Goal: Complete application form: Complete application form

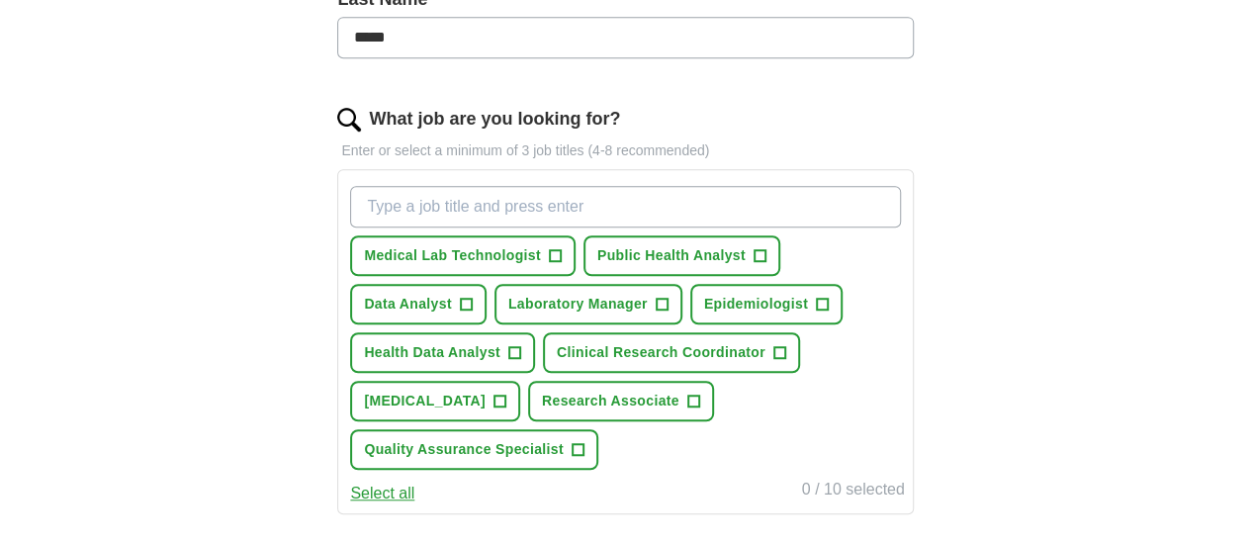
scroll to position [561, 0]
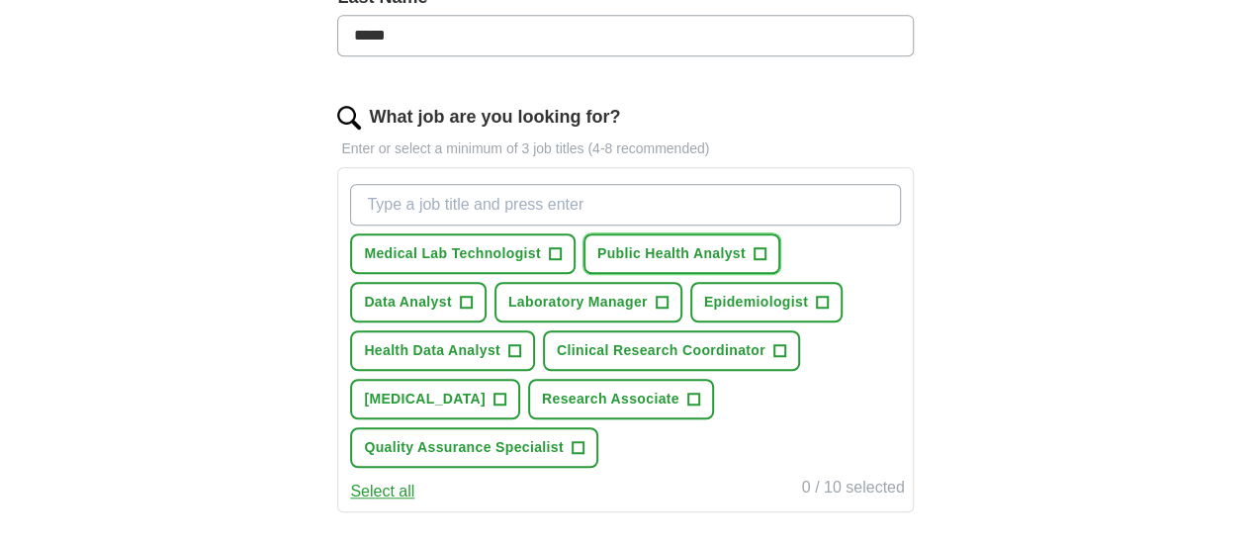
click at [766, 257] on span "+" at bounding box center [760, 254] width 12 height 16
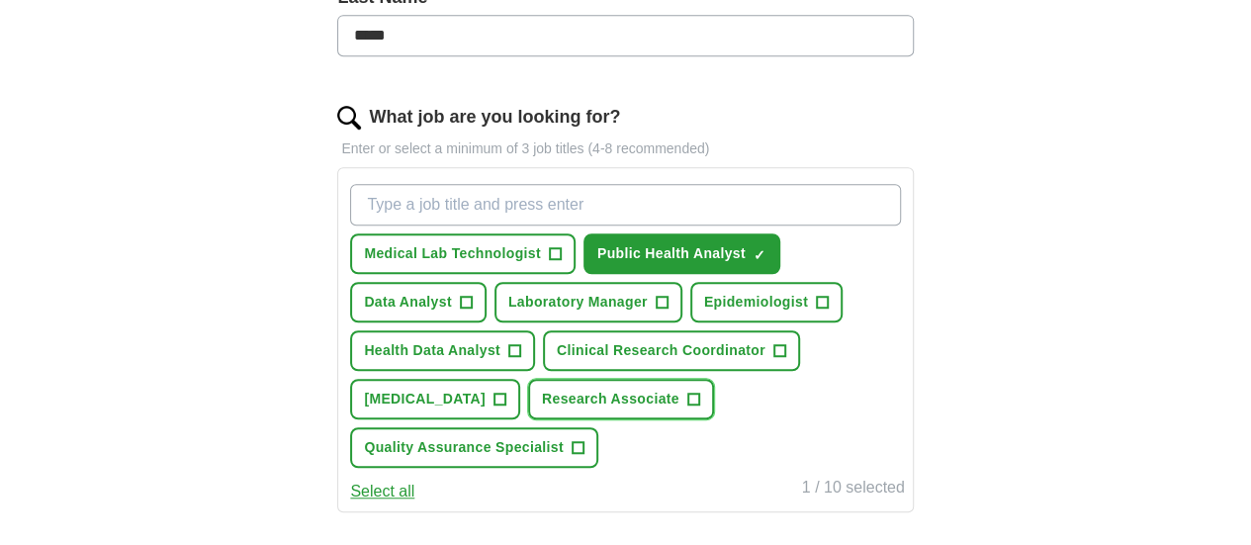
click at [687, 407] on span "+" at bounding box center [693, 400] width 12 height 16
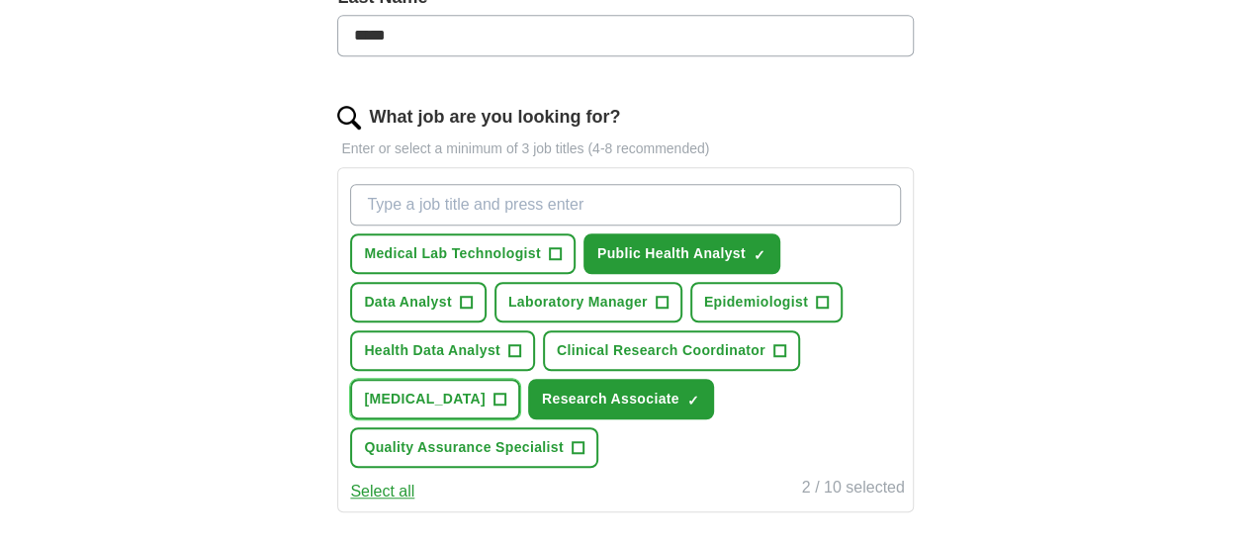
click at [520, 391] on button "Lab Technician +" at bounding box center [435, 399] width 170 height 41
click at [472, 296] on span "+" at bounding box center [466, 303] width 12 height 16
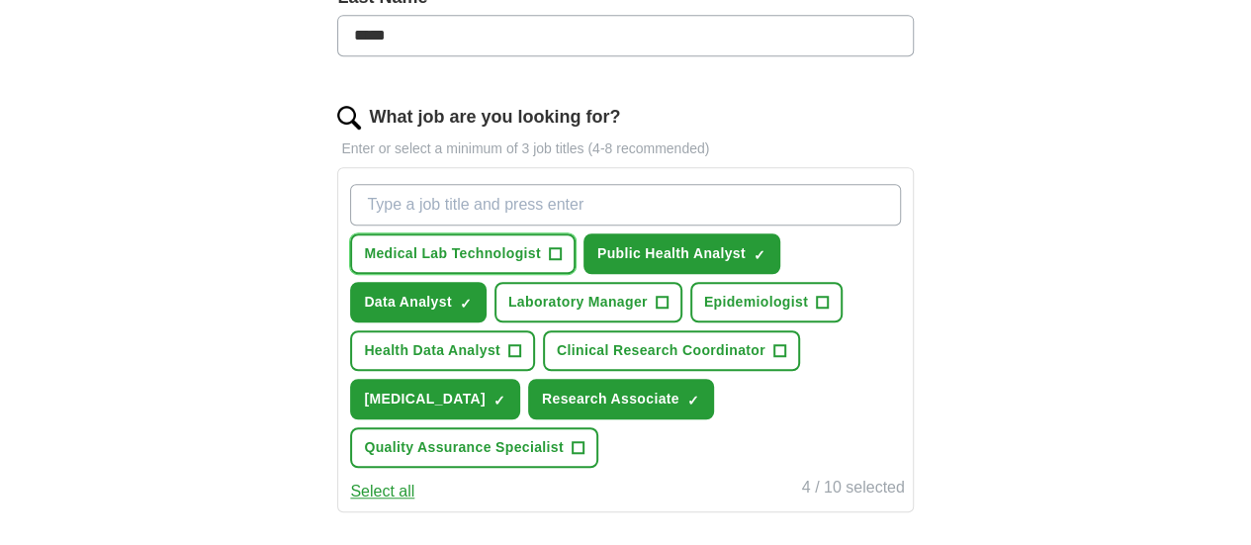
click at [561, 256] on span "+" at bounding box center [555, 254] width 12 height 16
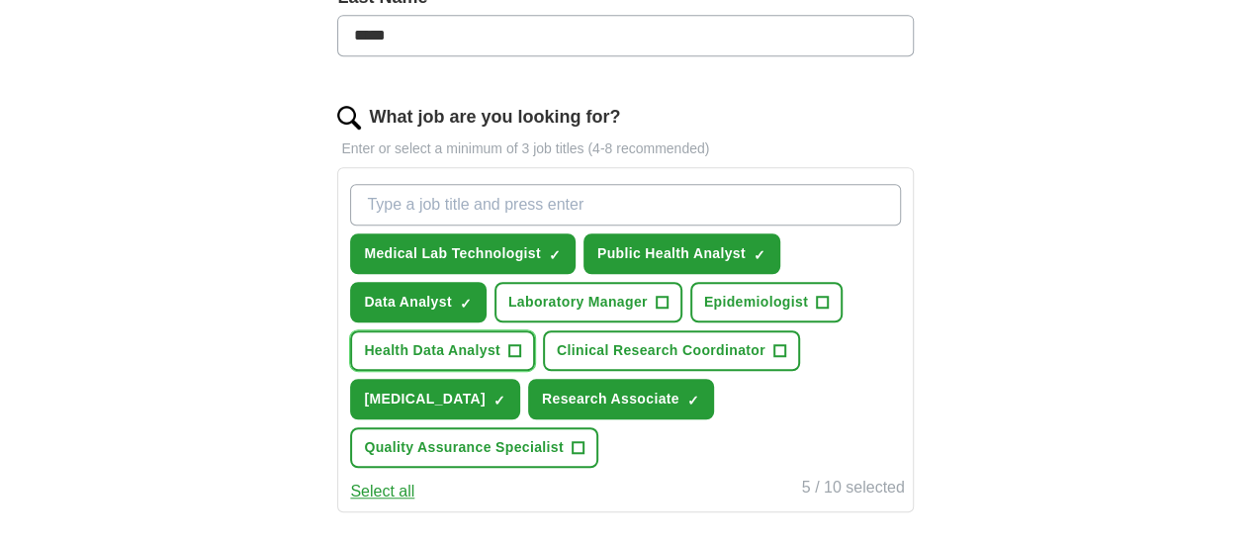
click at [535, 331] on button "Health Data Analyst +" at bounding box center [442, 350] width 185 height 41
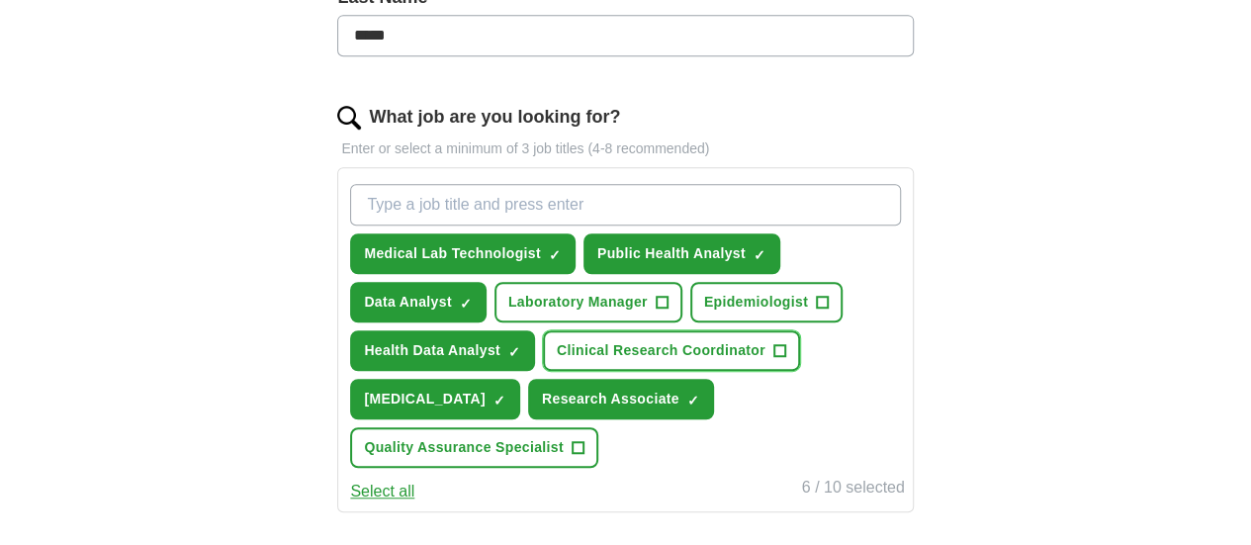
click at [773, 359] on span "+" at bounding box center [779, 351] width 12 height 16
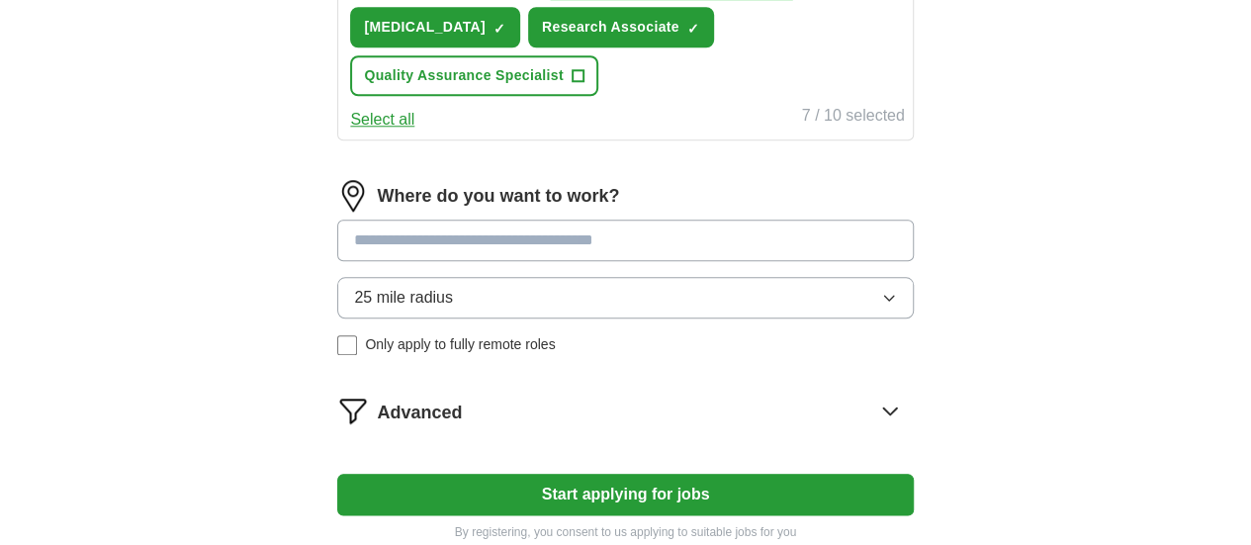
scroll to position [934, 0]
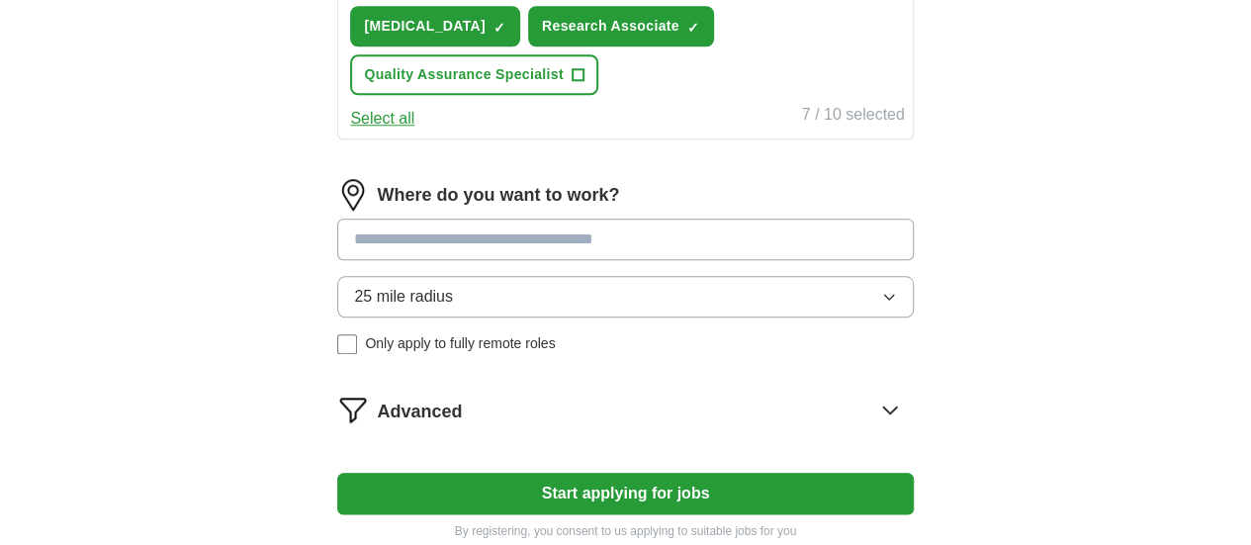
click at [797, 221] on input at bounding box center [625, 240] width 576 height 42
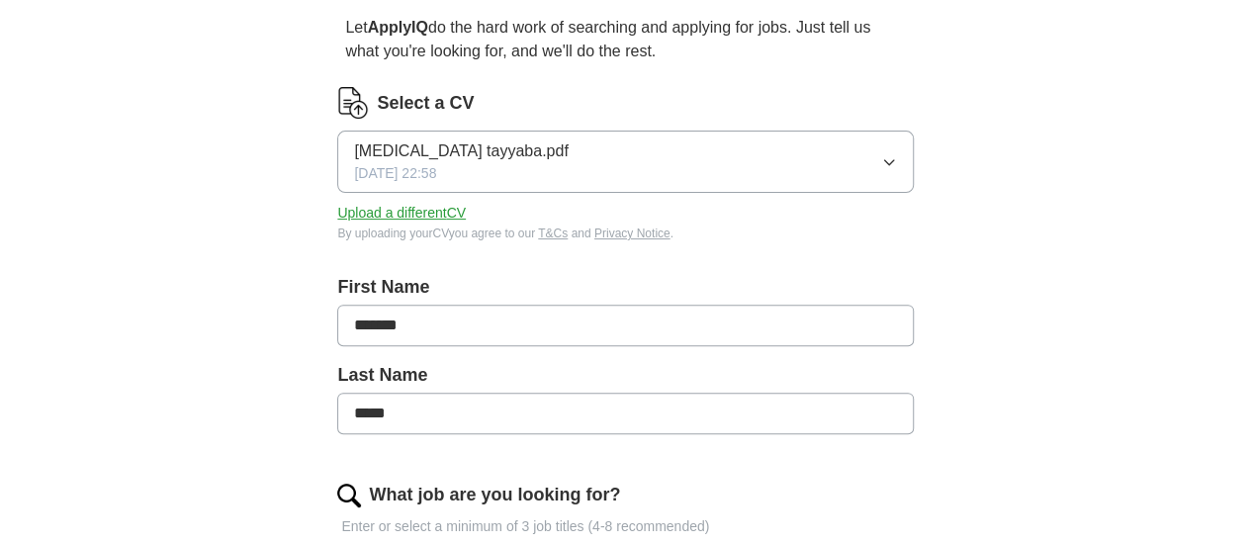
scroll to position [177, 0]
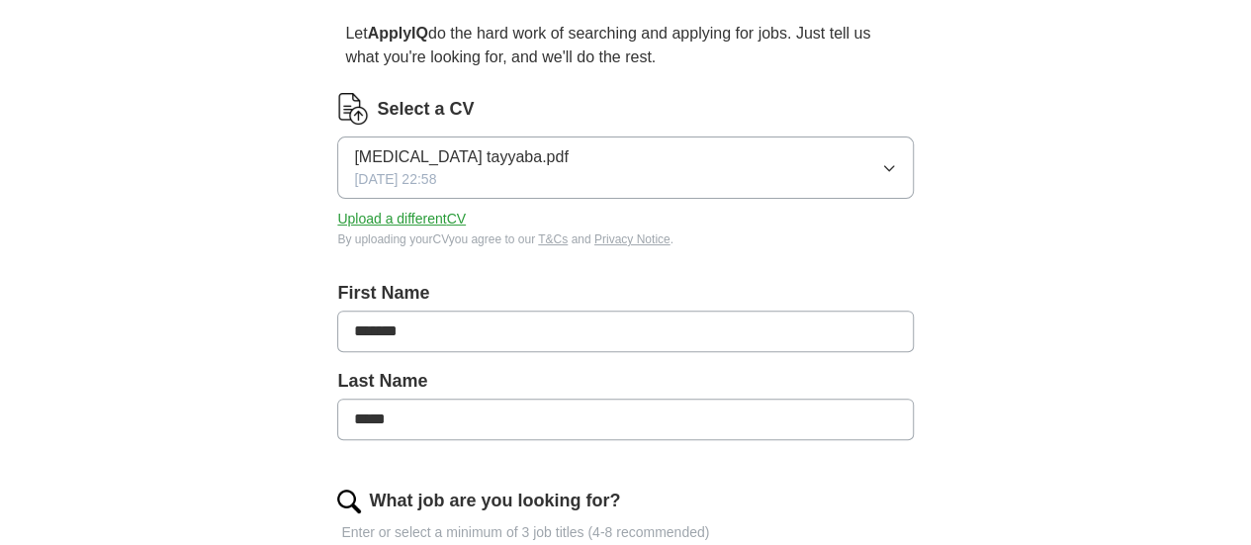
click at [800, 190] on button "Lab technician tayyaba.pdf 03/10/2025, 22:58" at bounding box center [625, 167] width 576 height 62
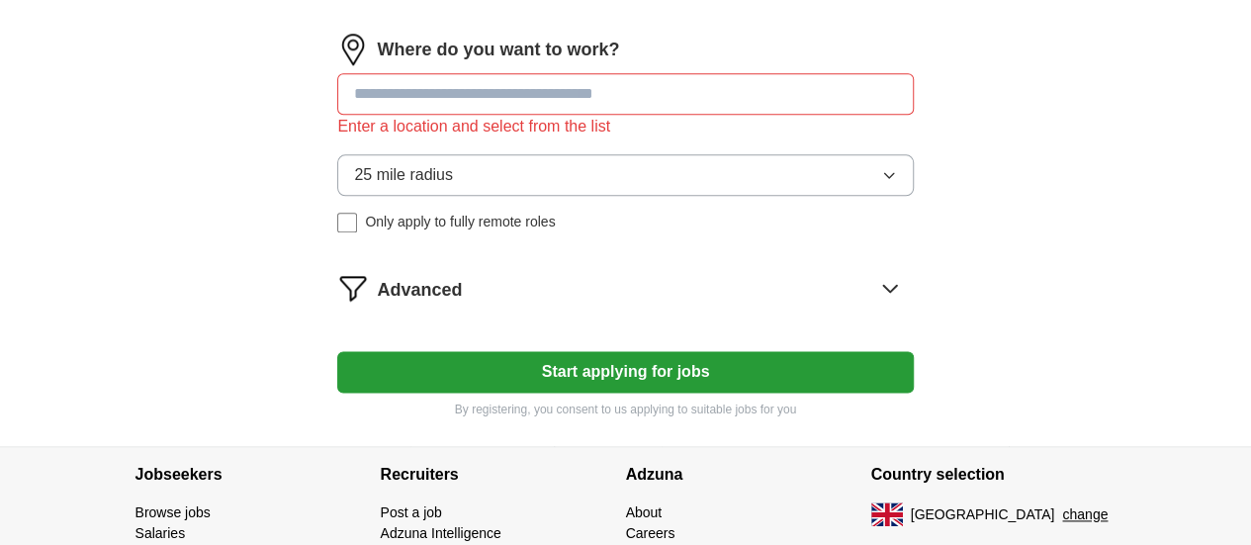
scroll to position [1084, 0]
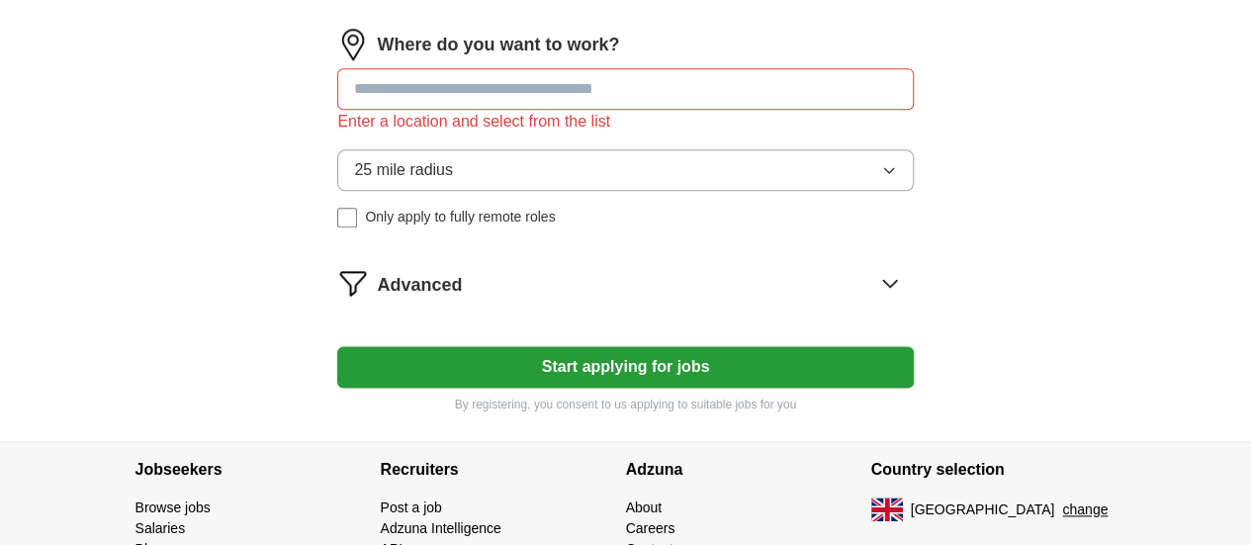
click at [787, 359] on button "Start applying for jobs" at bounding box center [625, 367] width 576 height 42
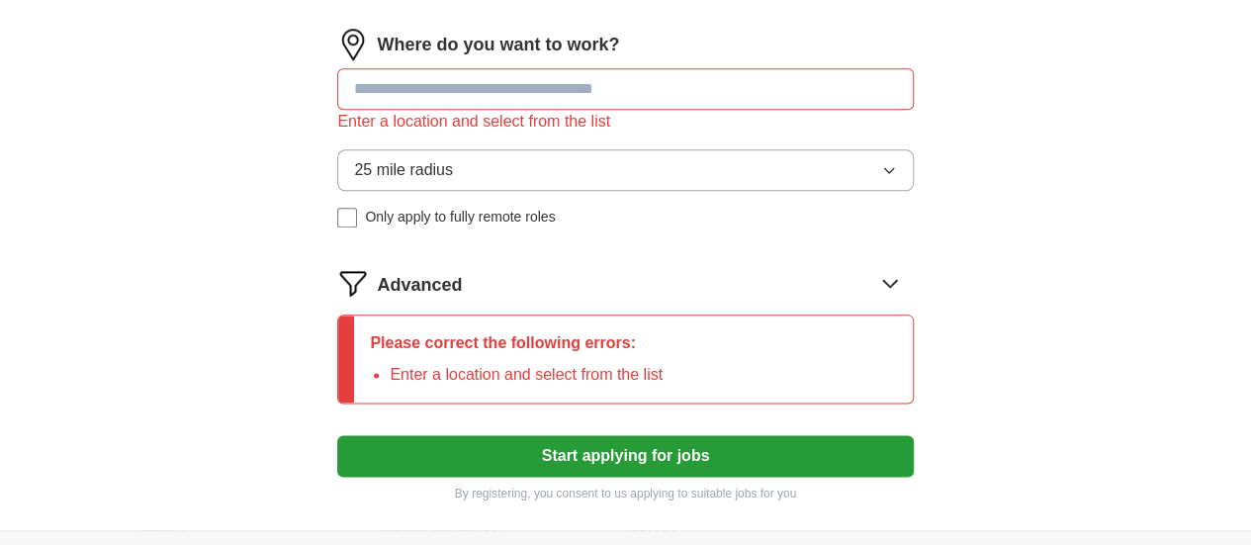
click at [755, 73] on input at bounding box center [625, 89] width 576 height 42
click at [795, 445] on button "Start applying for jobs" at bounding box center [625, 456] width 576 height 42
click at [789, 68] on input "**" at bounding box center [625, 89] width 576 height 42
type input "*"
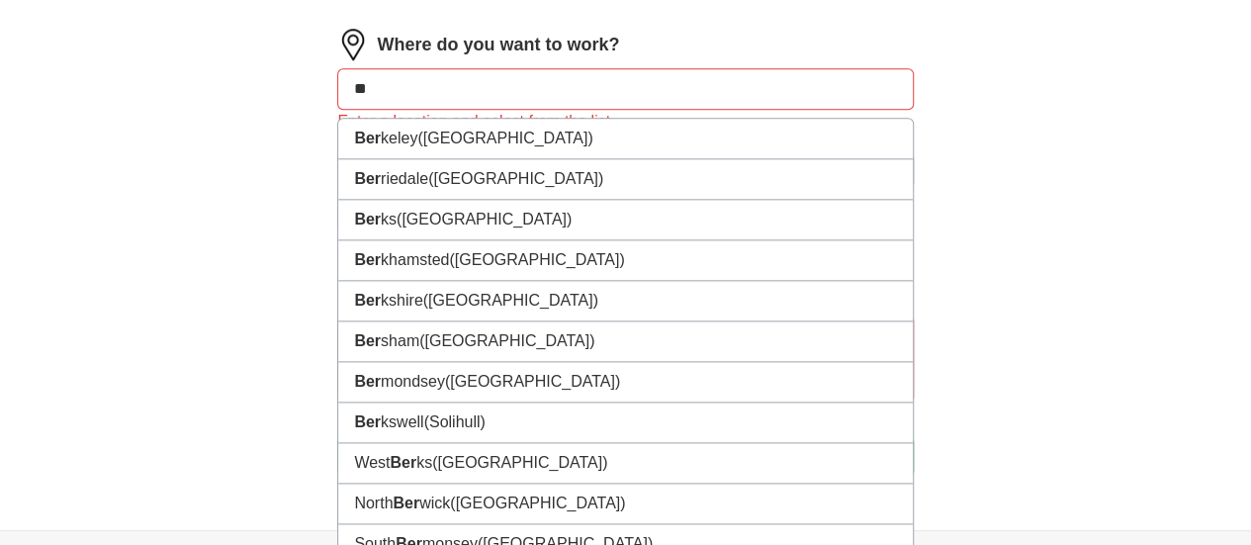
type input "*"
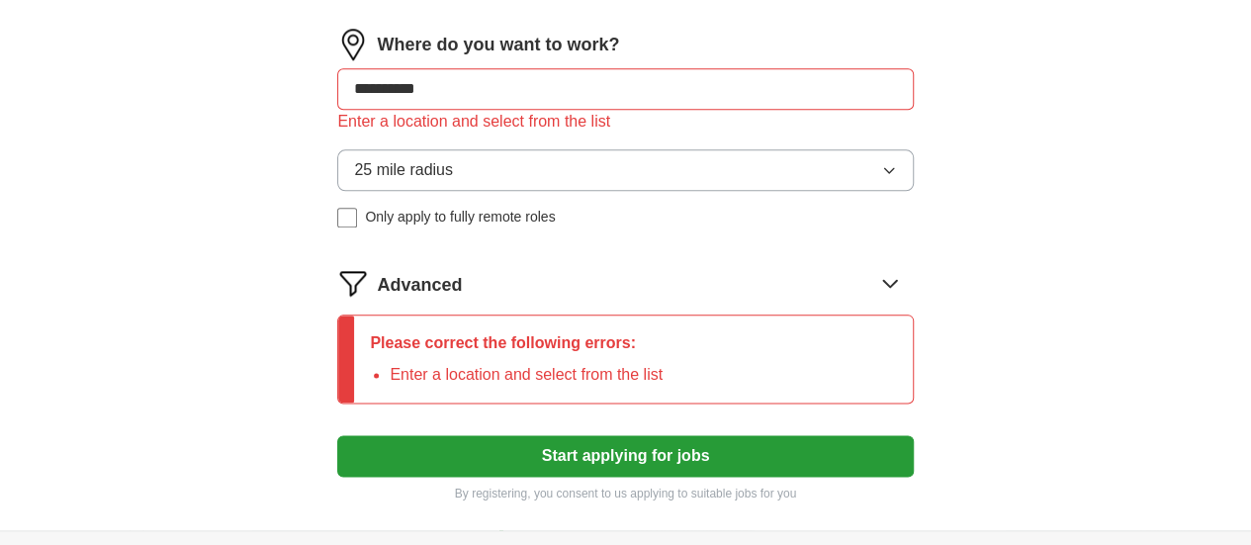
click at [337, 435] on button "Start applying for jobs" at bounding box center [625, 456] width 576 height 42
click at [735, 468] on button "Start applying for jobs" at bounding box center [625, 456] width 576 height 42
click at [541, 94] on input "**********" at bounding box center [625, 89] width 576 height 42
drag, startPoint x: 541, startPoint y: 94, endPoint x: 434, endPoint y: 84, distance: 107.3
click at [434, 84] on input "**********" at bounding box center [625, 89] width 576 height 42
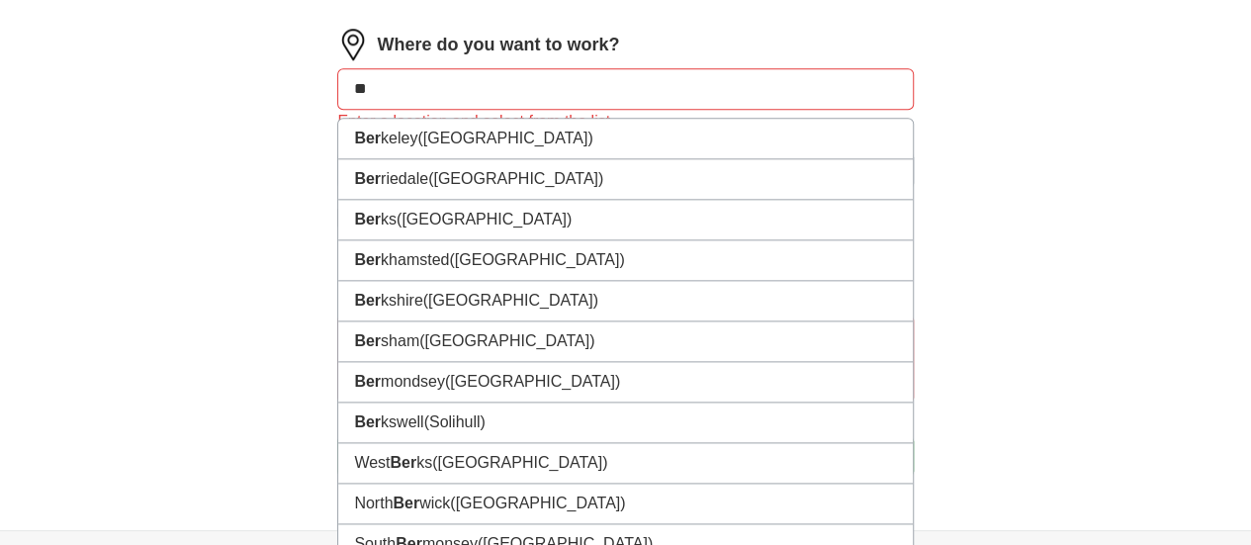
type input "*"
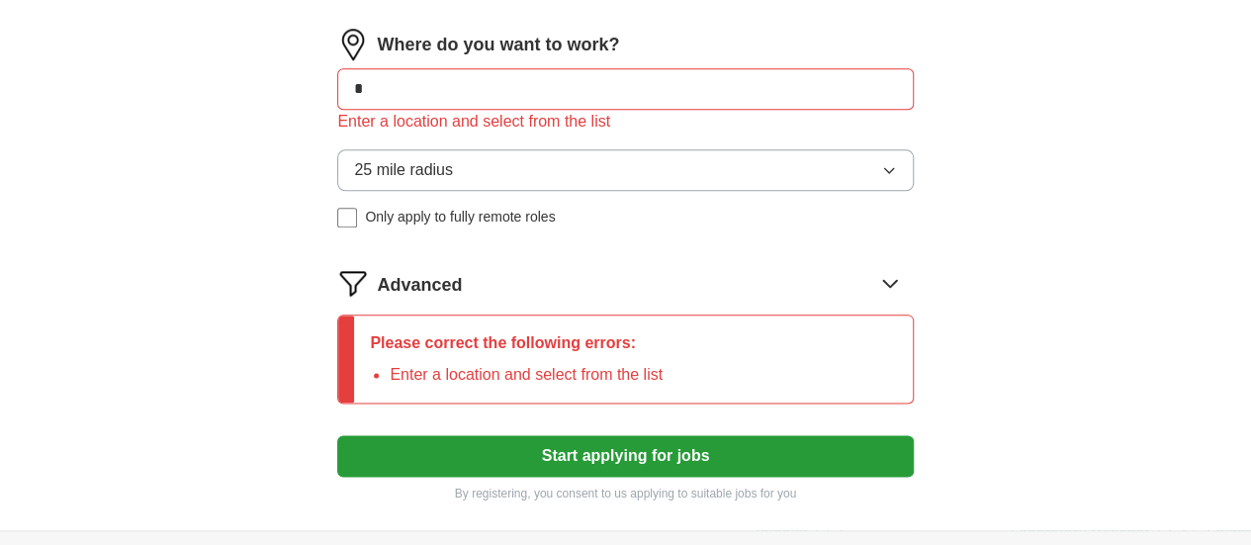
type input "*"
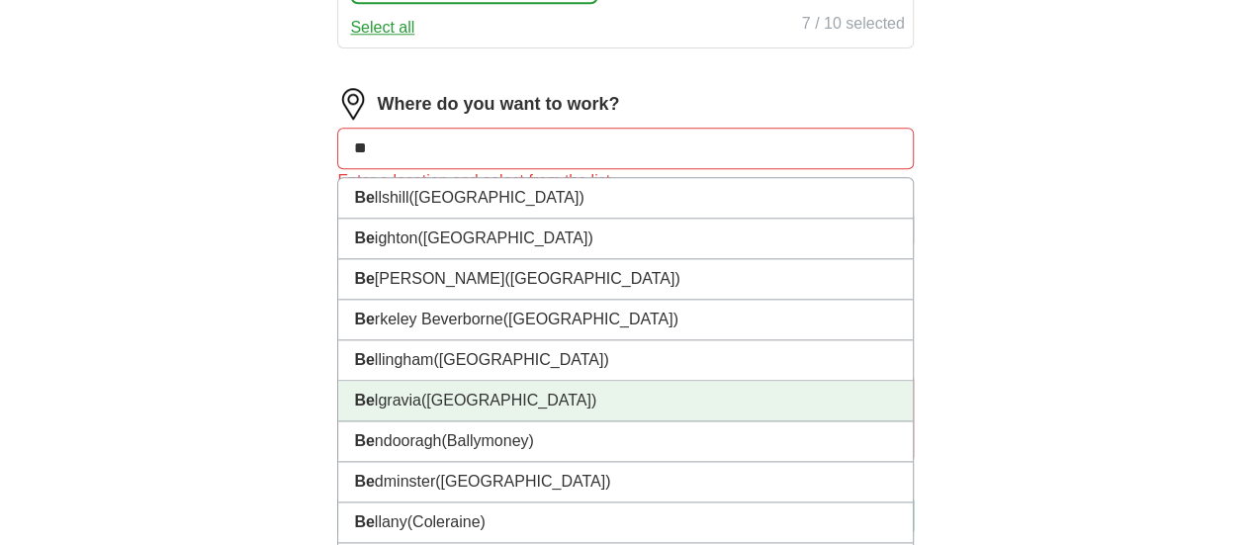
scroll to position [1023, 0]
type input "*"
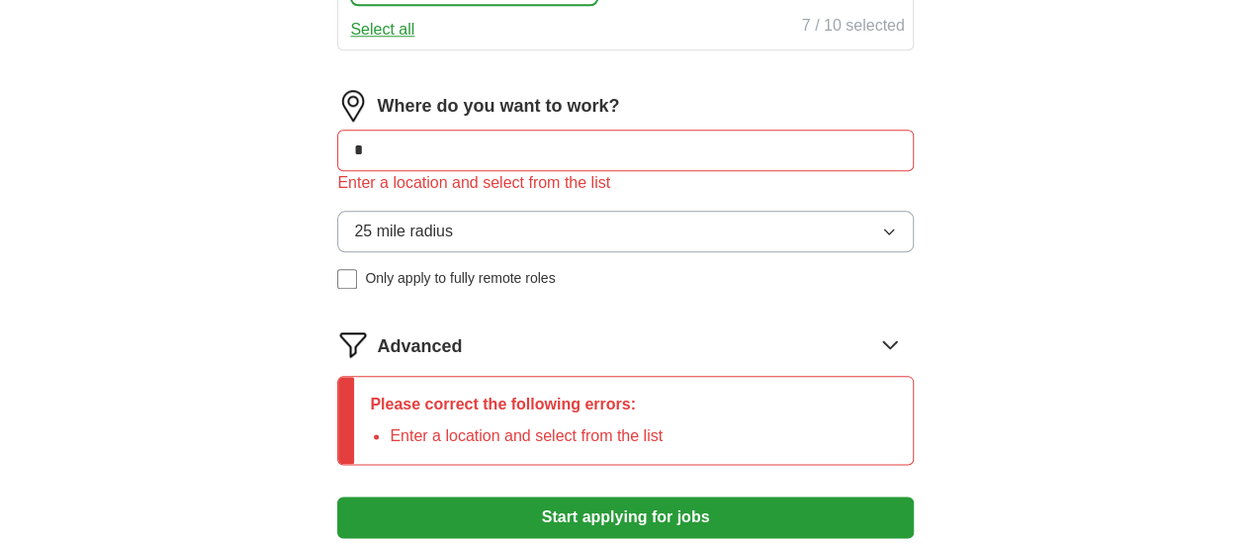
type input "**"
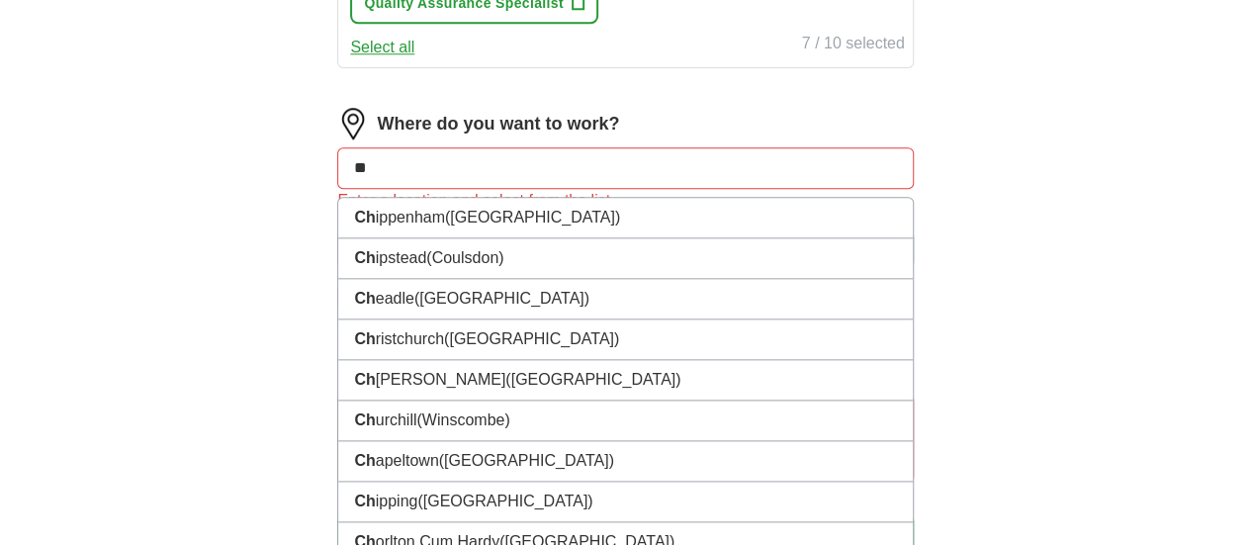
scroll to position [1004, 0]
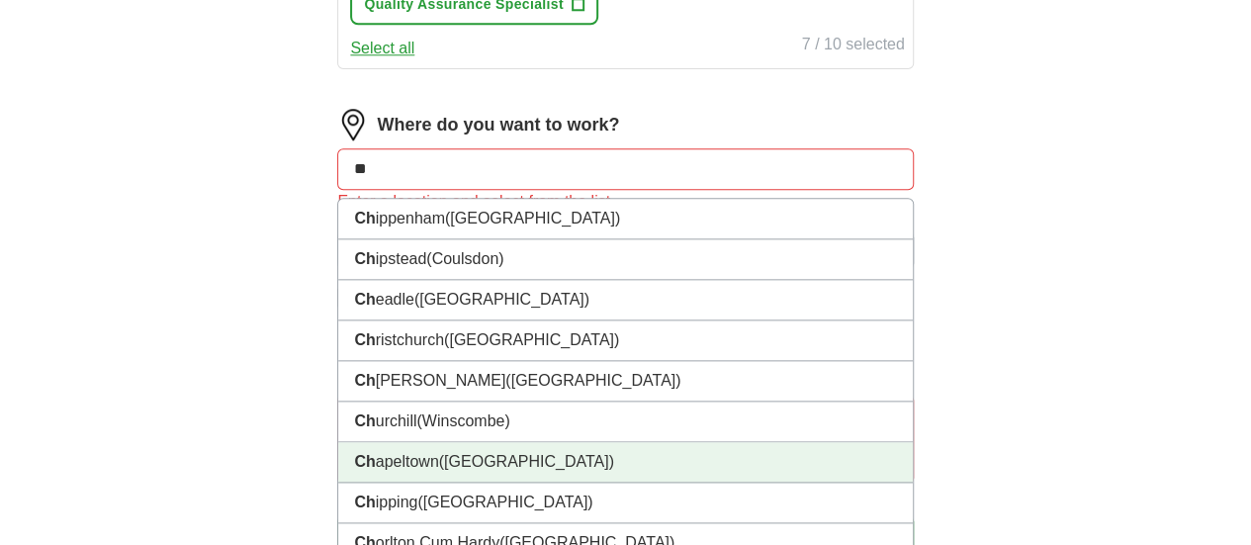
click at [452, 457] on li "Ch apeltown (Sheffield)" at bounding box center [625, 462] width 574 height 41
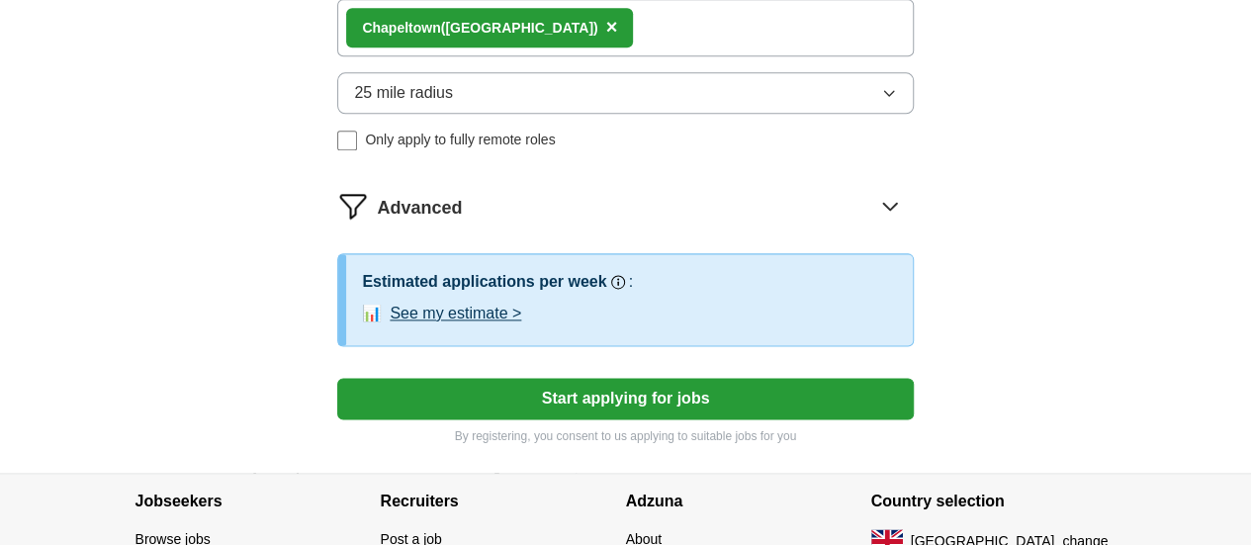
scroll to position [1154, 0]
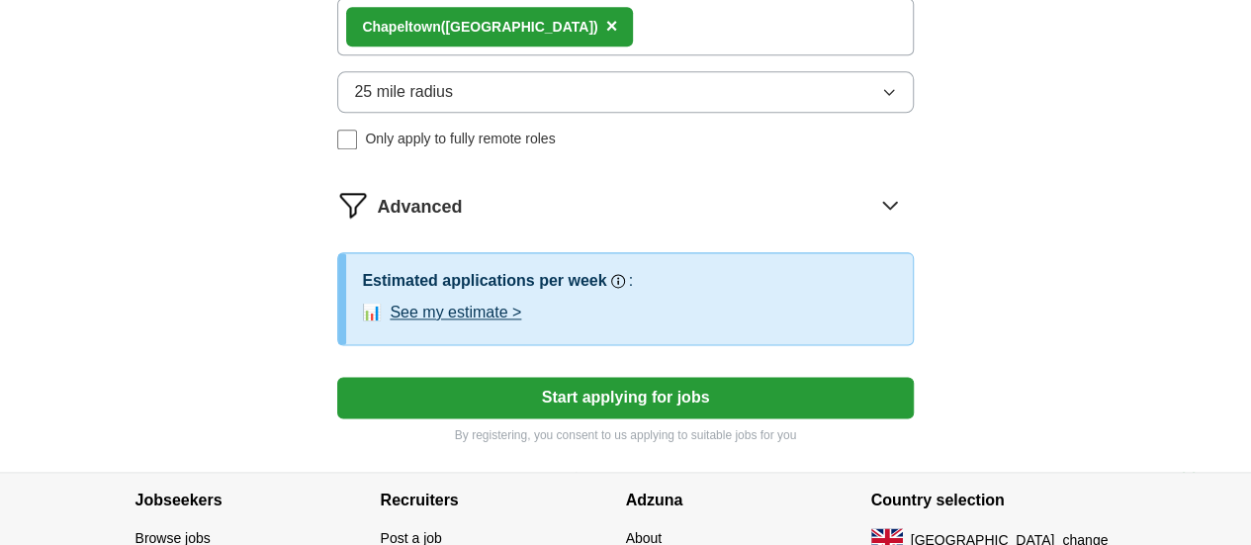
click at [521, 308] on button "See my estimate >" at bounding box center [456, 313] width 132 height 24
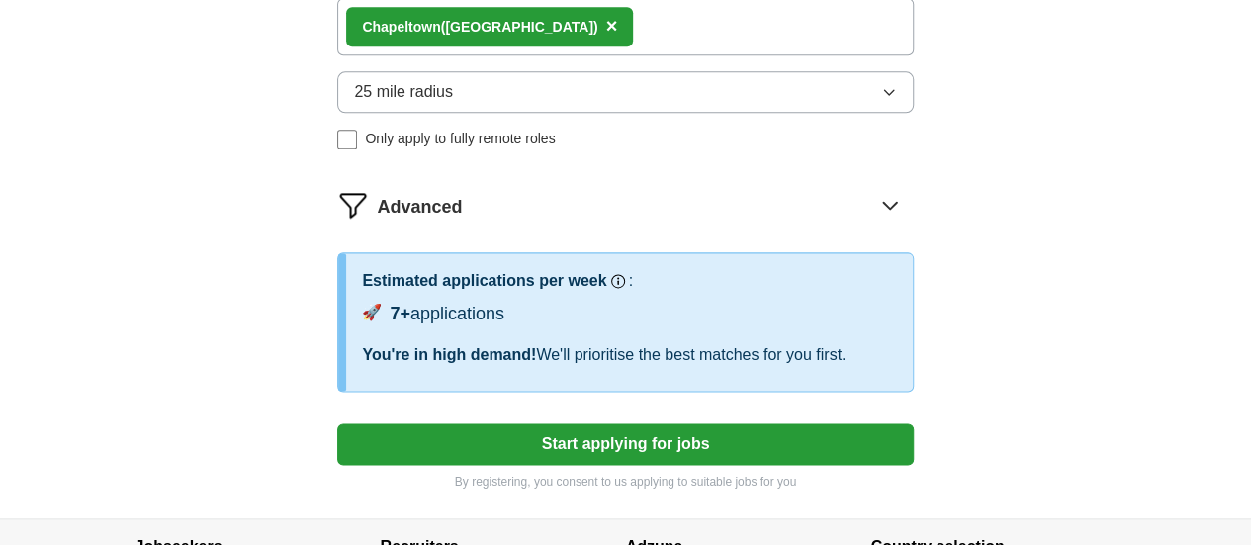
click at [667, 463] on button "Start applying for jobs" at bounding box center [625, 444] width 576 height 42
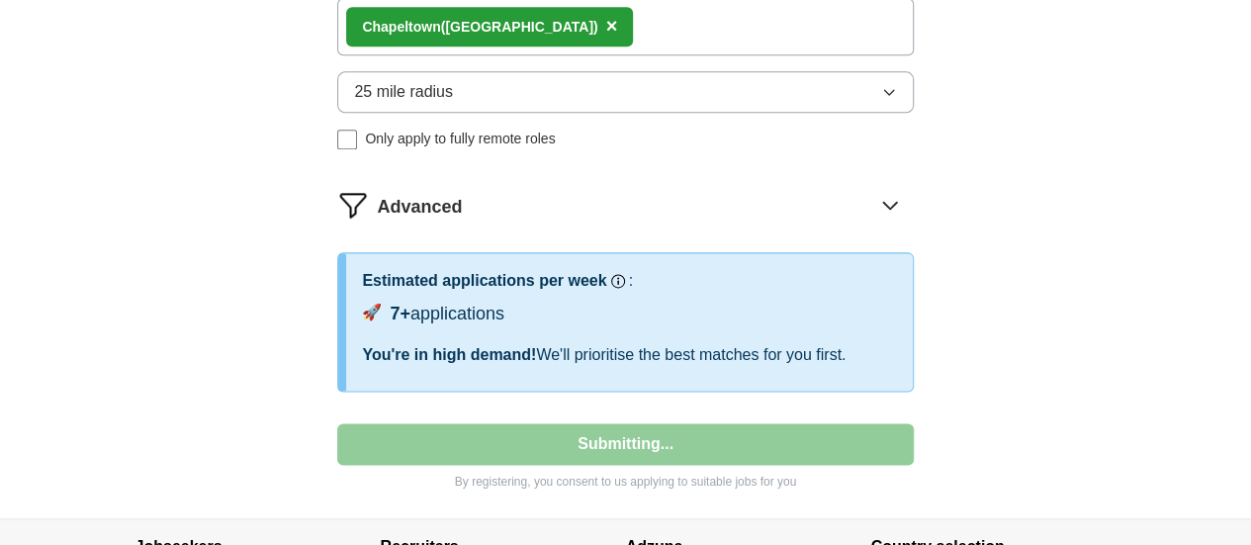
select select "**"
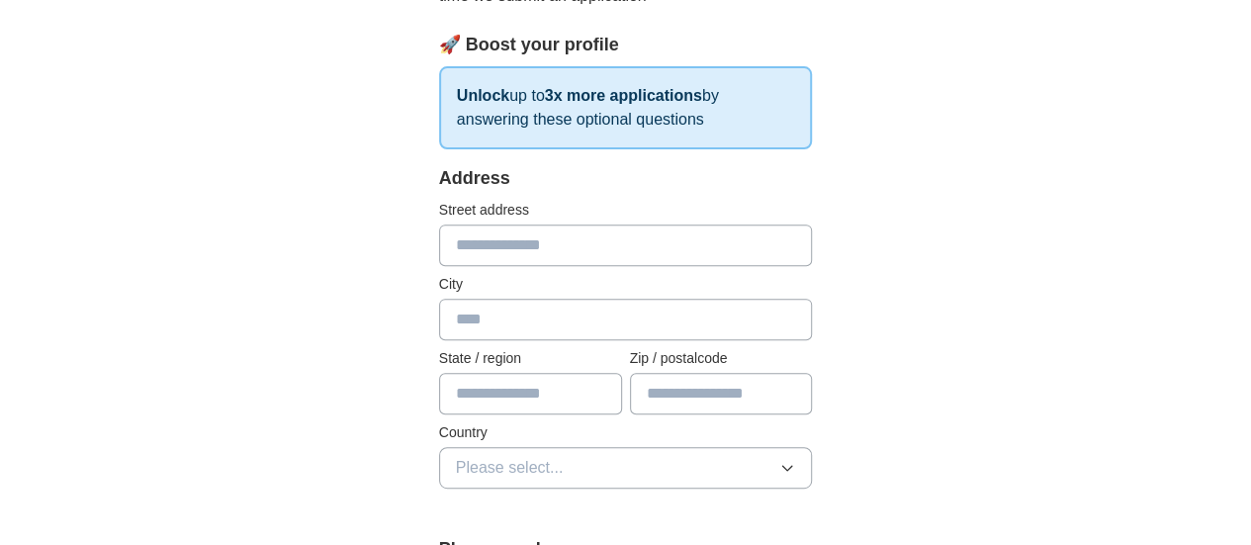
scroll to position [310, 0]
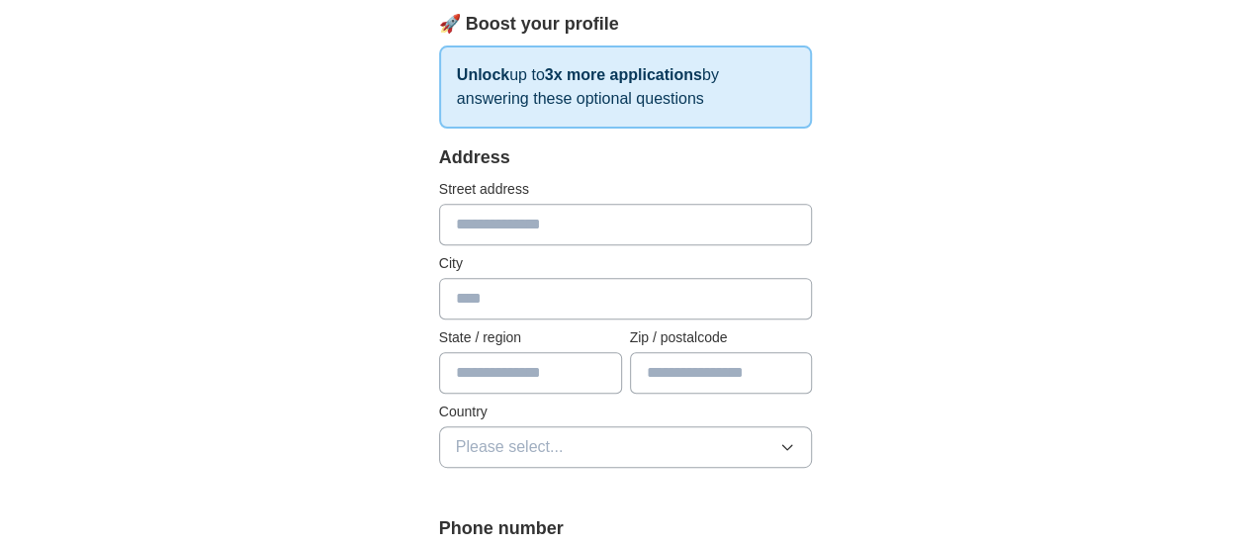
click at [645, 234] on input "text" at bounding box center [626, 225] width 374 height 42
type input "**********"
type input "*********"
type input "**********"
type input "*******"
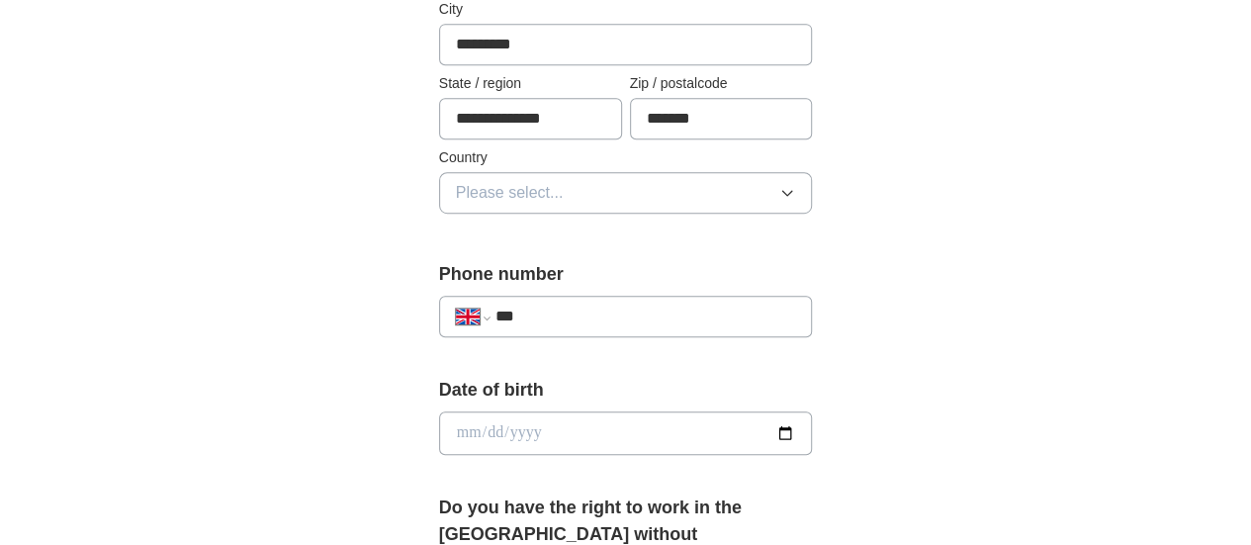
scroll to position [568, 0]
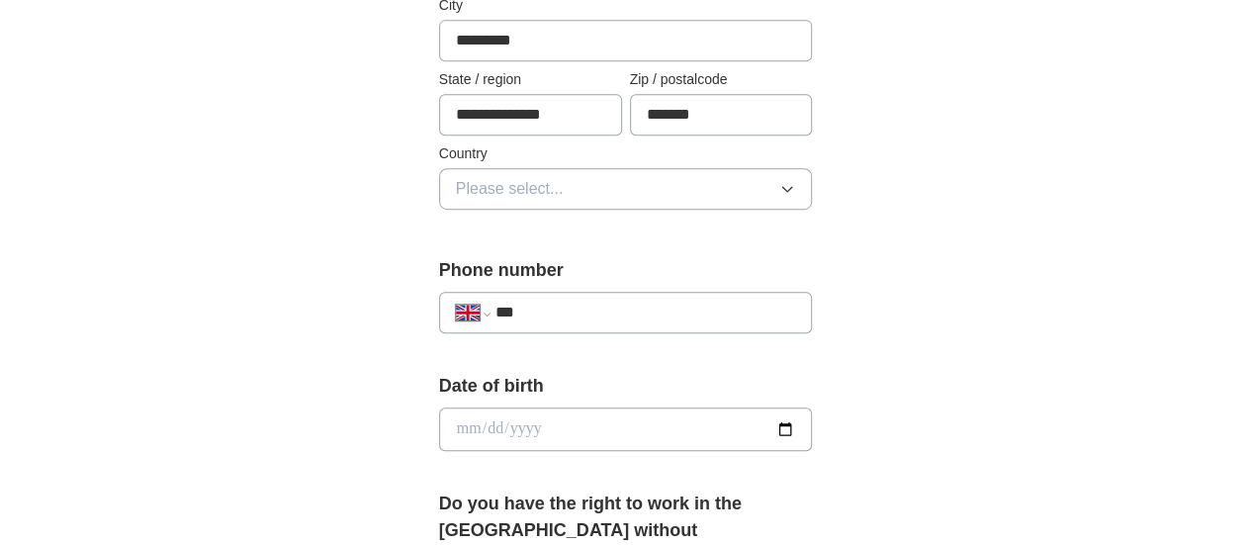
click at [673, 184] on button "Please select..." at bounding box center [626, 189] width 374 height 42
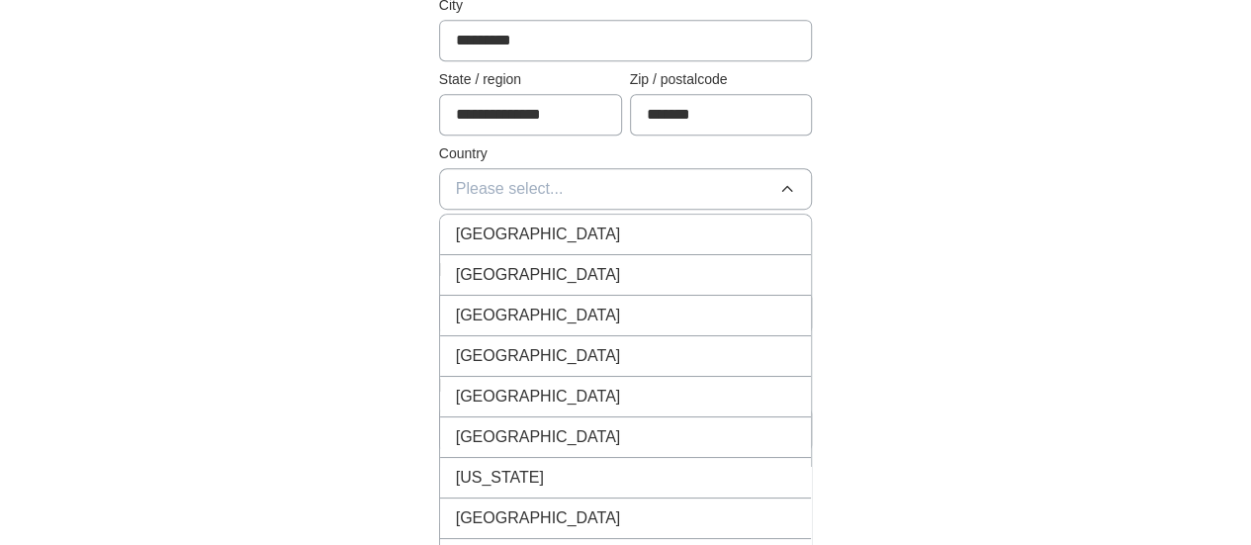
click at [560, 218] on li "[GEOGRAPHIC_DATA]" at bounding box center [626, 235] width 372 height 41
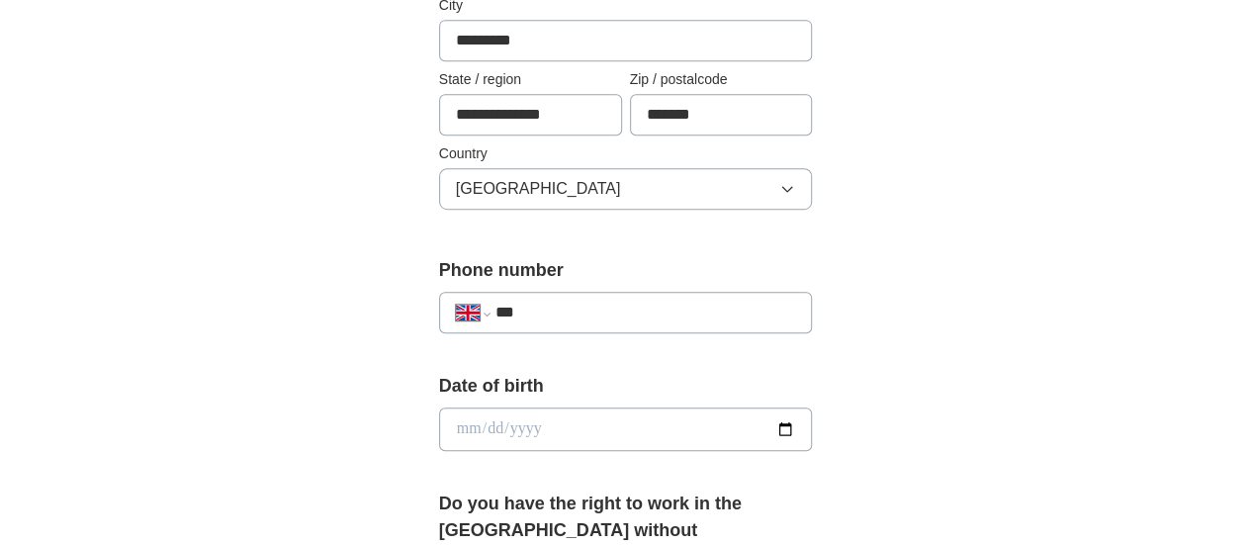
click at [623, 301] on input "***" at bounding box center [646, 313] width 301 height 24
type input "**********"
click at [511, 418] on input "date" at bounding box center [626, 429] width 374 height 44
type input "**********"
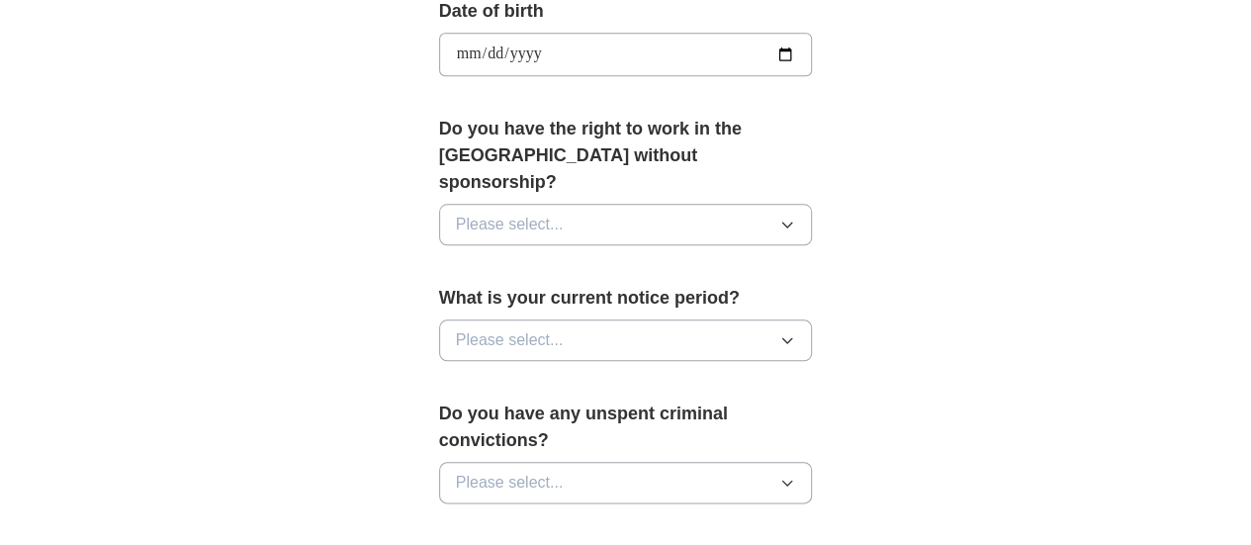
scroll to position [945, 0]
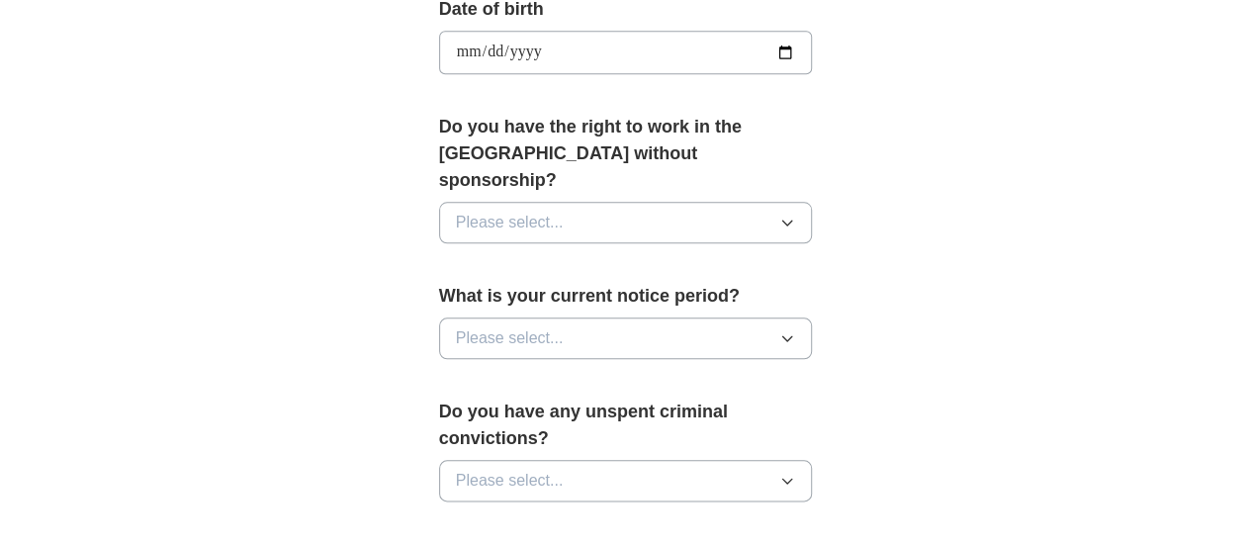
click at [649, 202] on button "Please select..." at bounding box center [626, 223] width 374 height 42
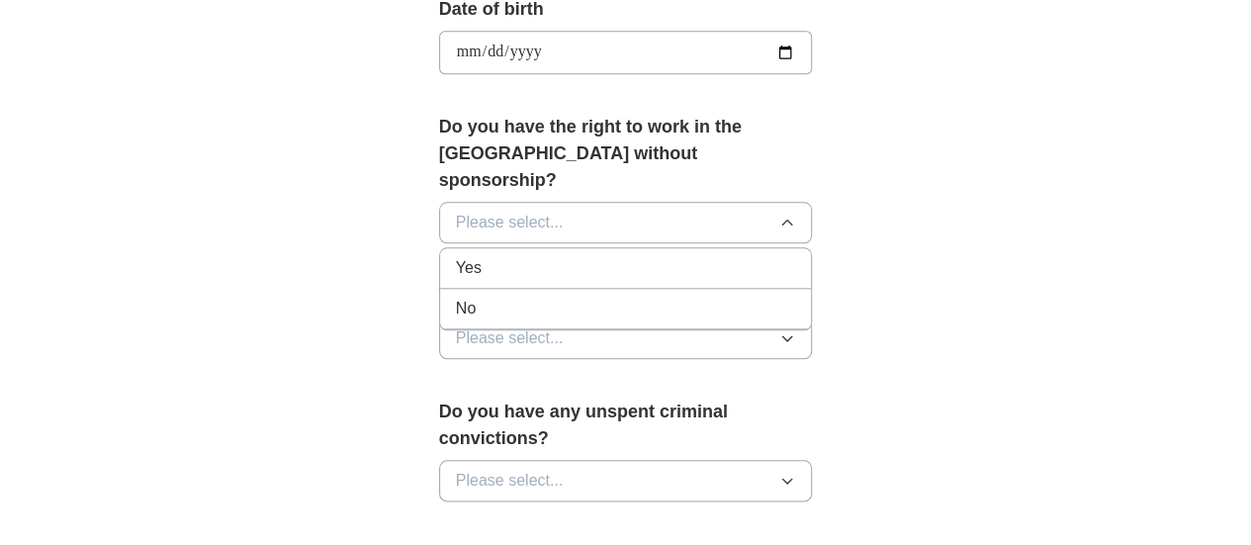
click at [612, 256] on div "Yes" at bounding box center [626, 268] width 340 height 24
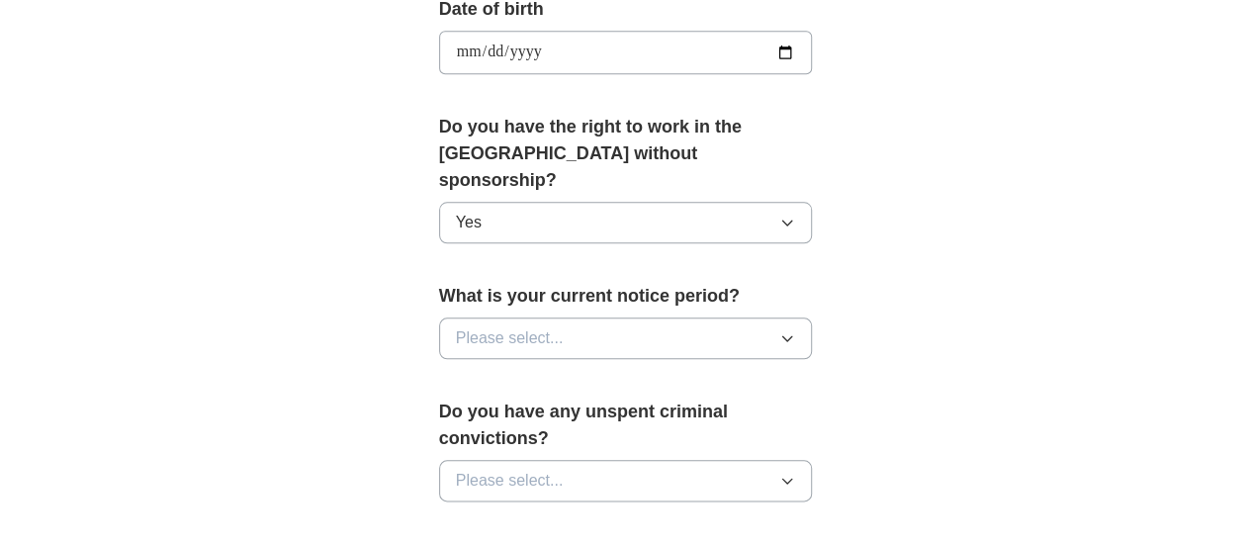
click at [606, 317] on button "Please select..." at bounding box center [626, 338] width 374 height 42
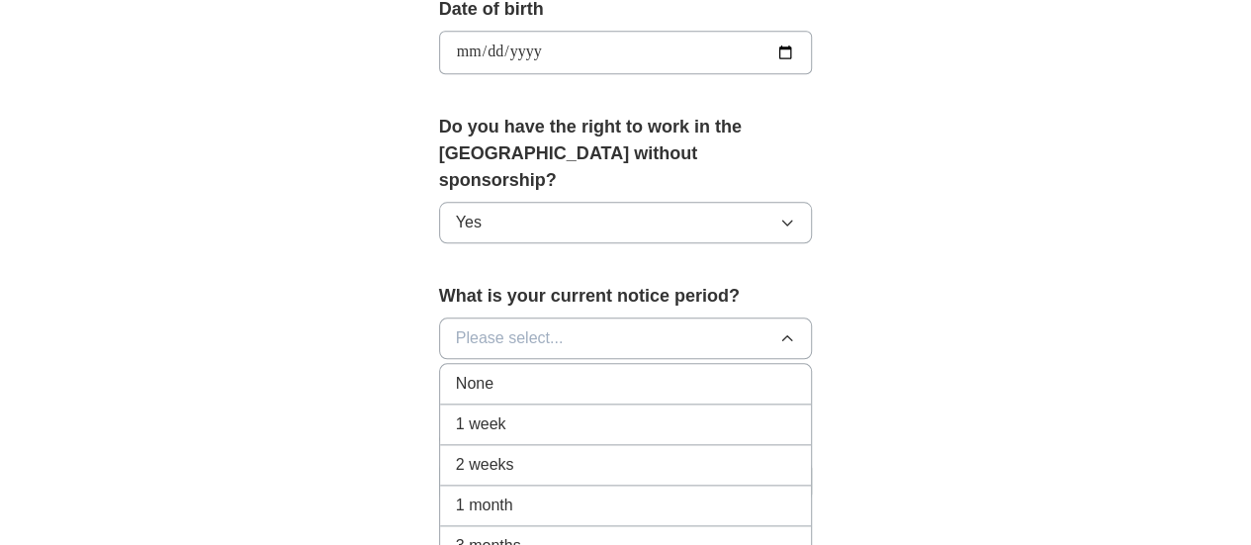
click at [456, 412] on span "1 week" at bounding box center [481, 424] width 50 height 24
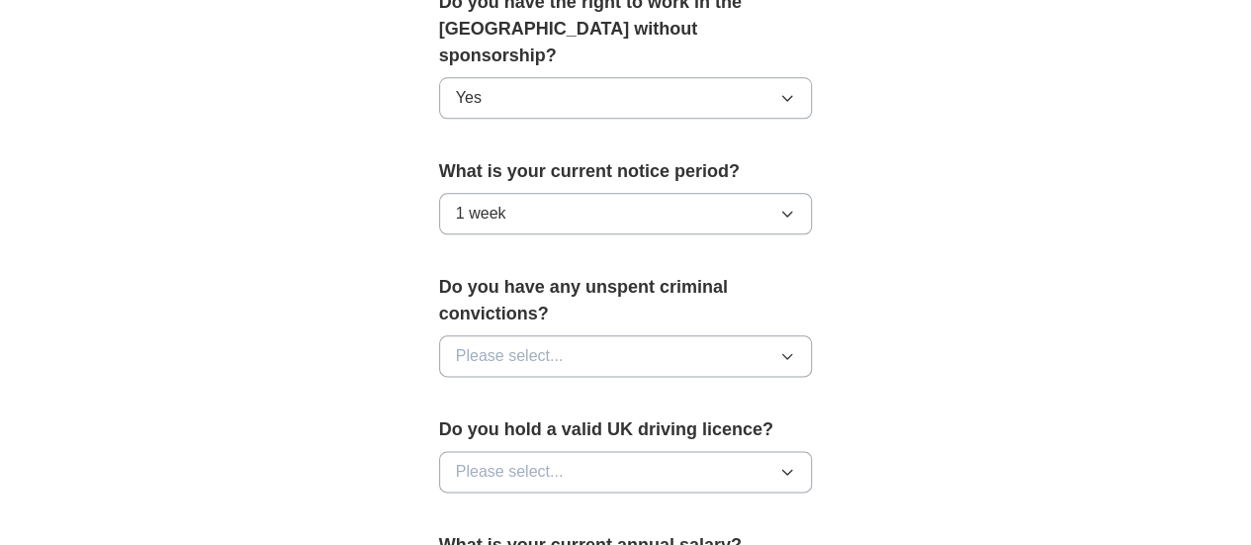
scroll to position [1079, 0]
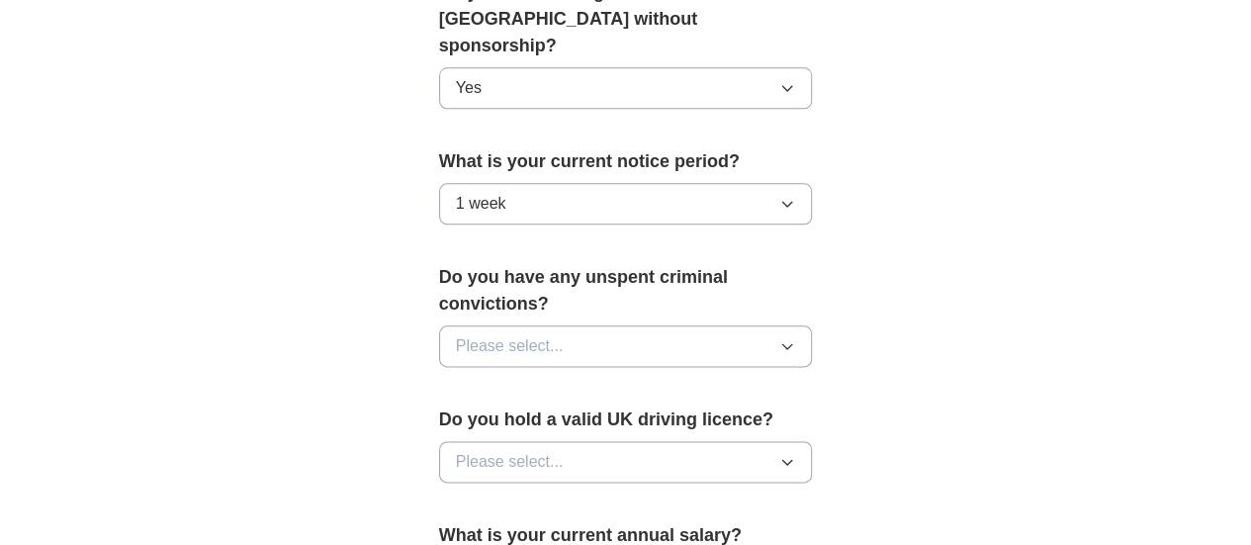
click at [556, 325] on button "Please select..." at bounding box center [626, 346] width 374 height 42
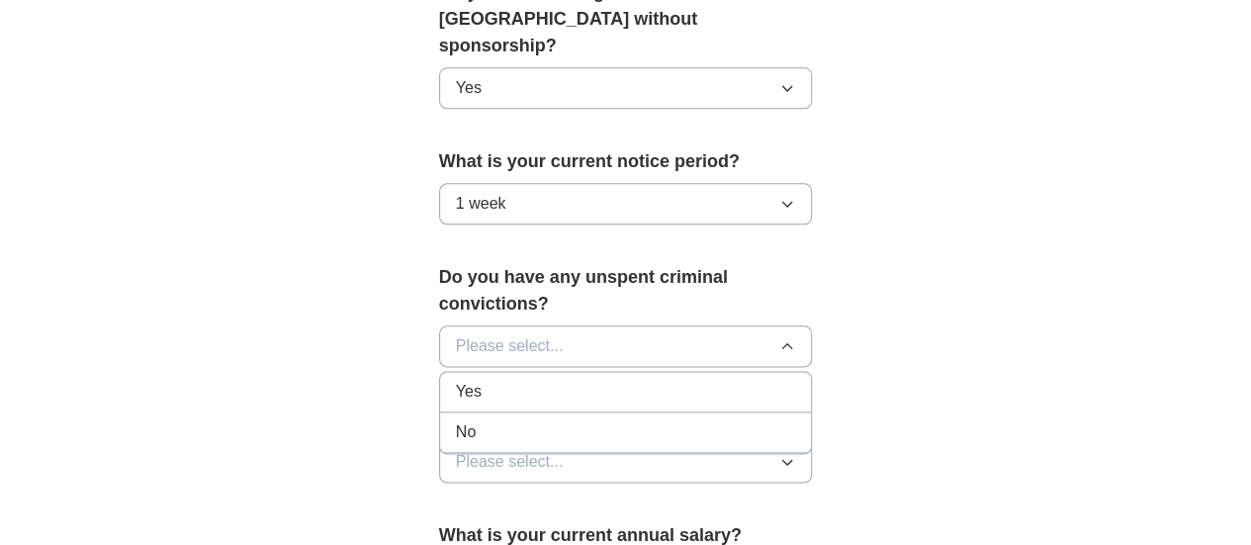
click at [466, 420] on div "No" at bounding box center [626, 432] width 340 height 24
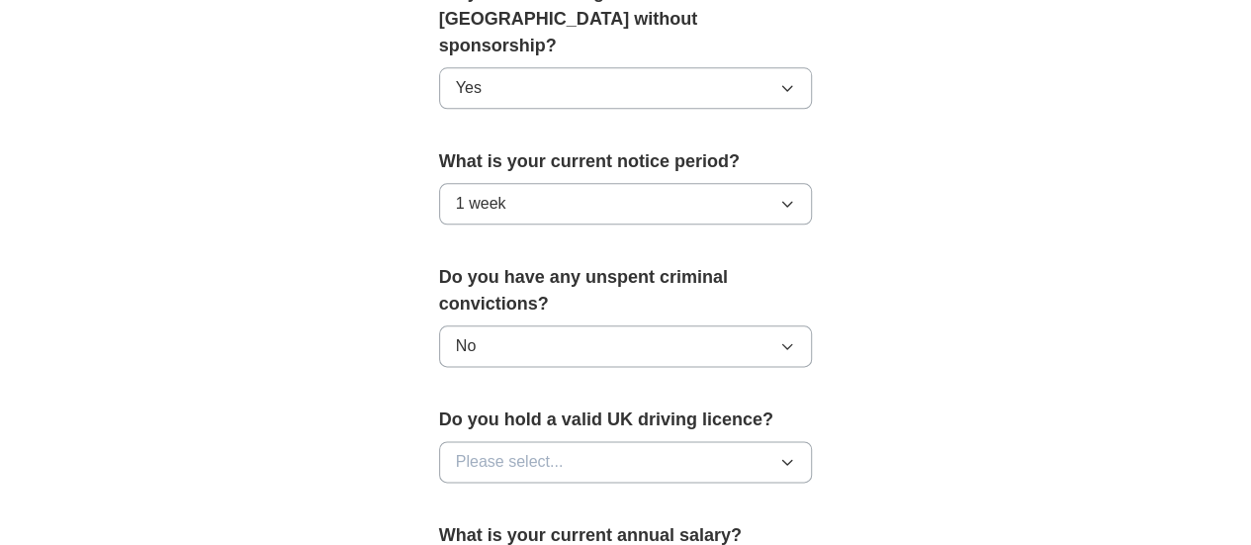
click at [506, 450] on span "Please select..." at bounding box center [510, 462] width 108 height 24
click at [440, 528] on li "No" at bounding box center [626, 548] width 372 height 41
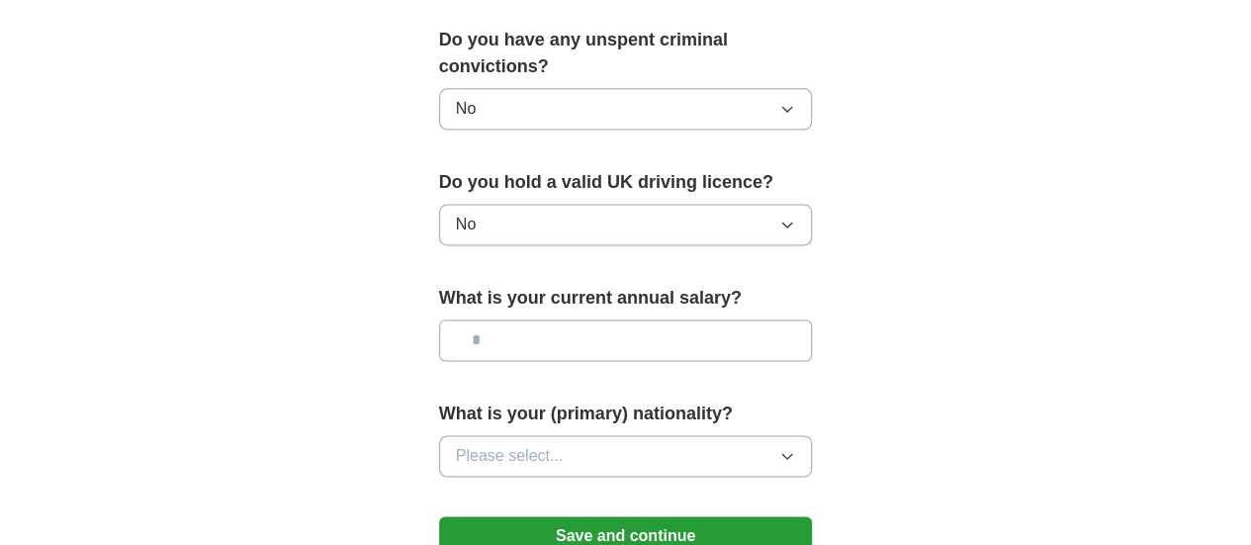
scroll to position [1319, 0]
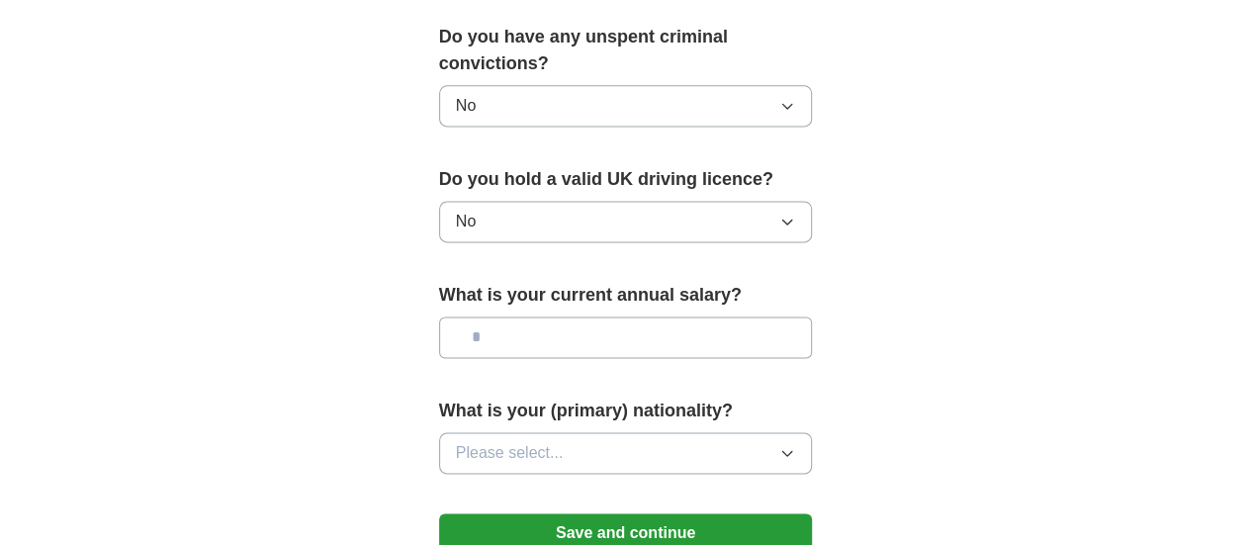
click at [530, 317] on input "text" at bounding box center [626, 338] width 374 height 42
click at [631, 317] on input "text" at bounding box center [626, 338] width 374 height 42
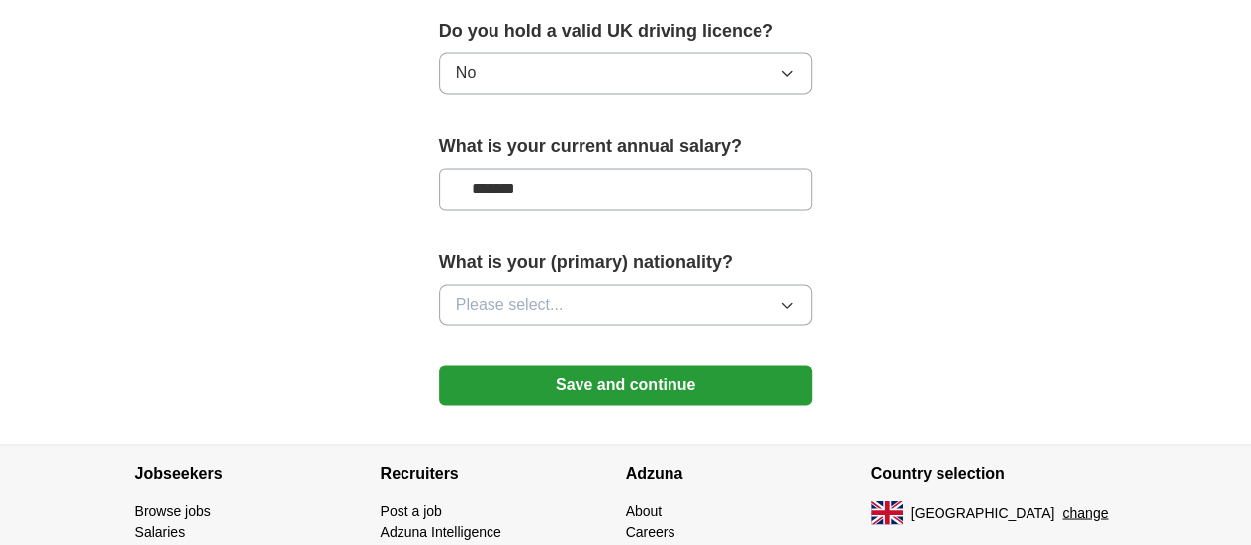
scroll to position [1469, 0]
type input "*******"
click at [613, 283] on button "Please select..." at bounding box center [626, 304] width 374 height 42
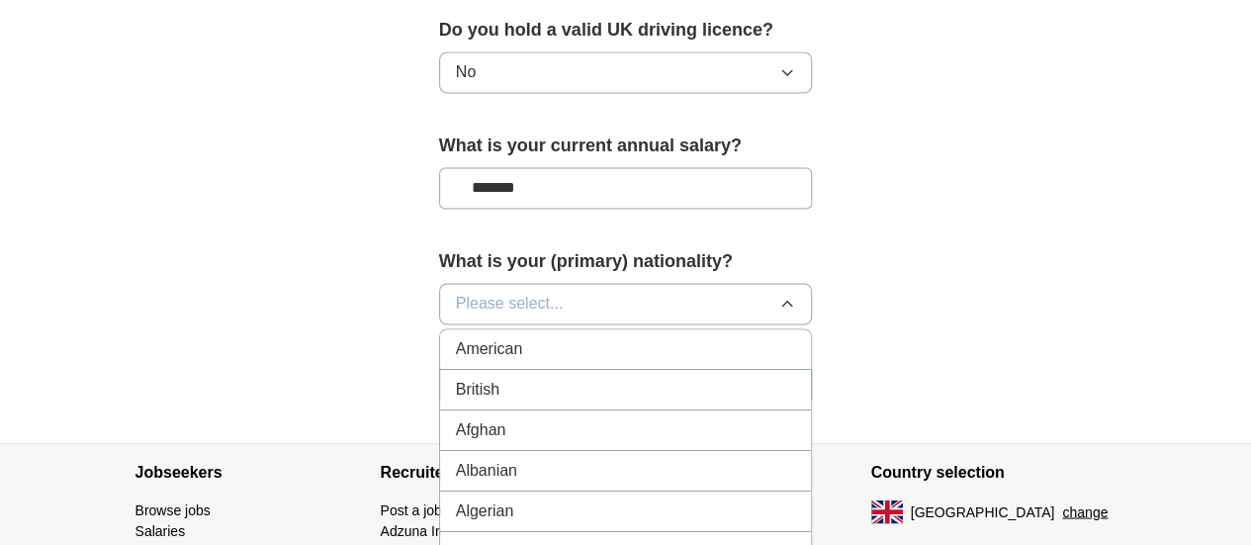
click at [555, 283] on button "Please select..." at bounding box center [626, 304] width 374 height 42
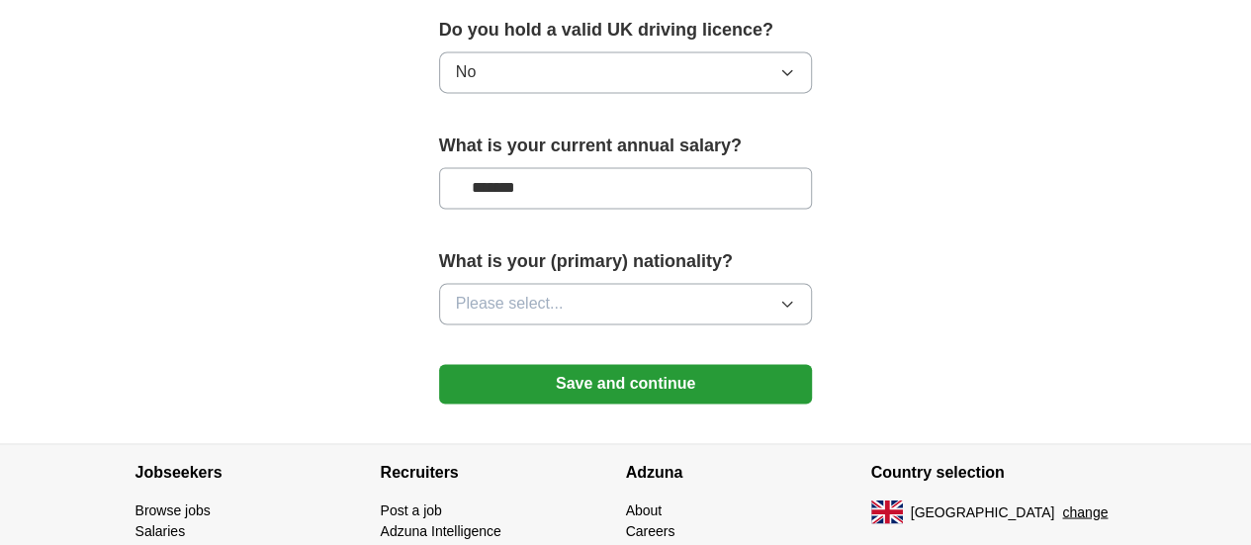
click at [693, 283] on button "Please select..." at bounding box center [626, 304] width 374 height 42
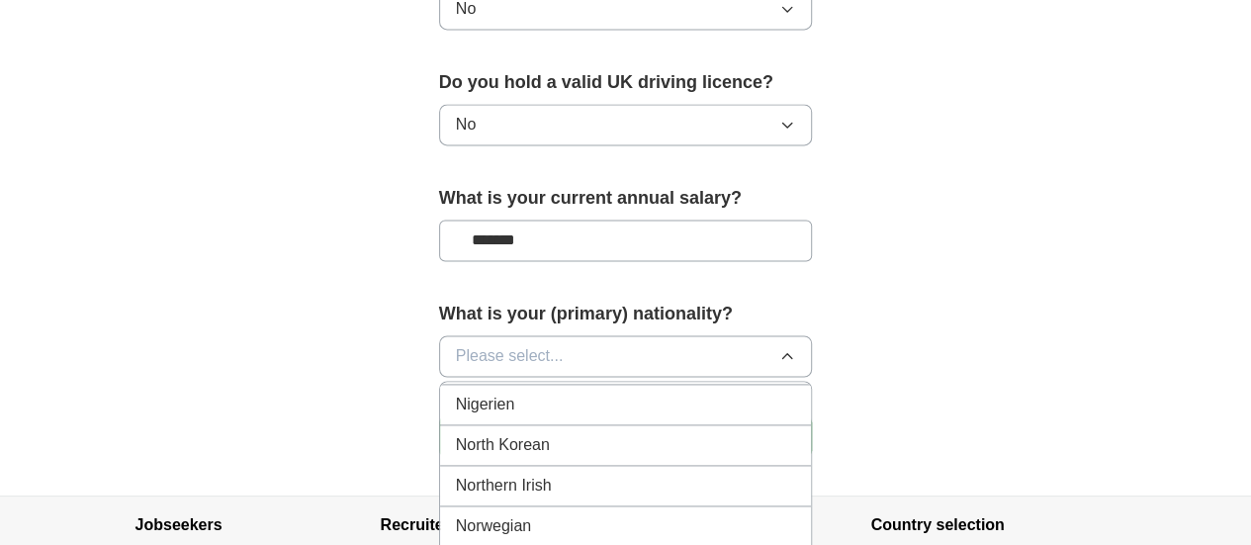
scroll to position [5270, 0]
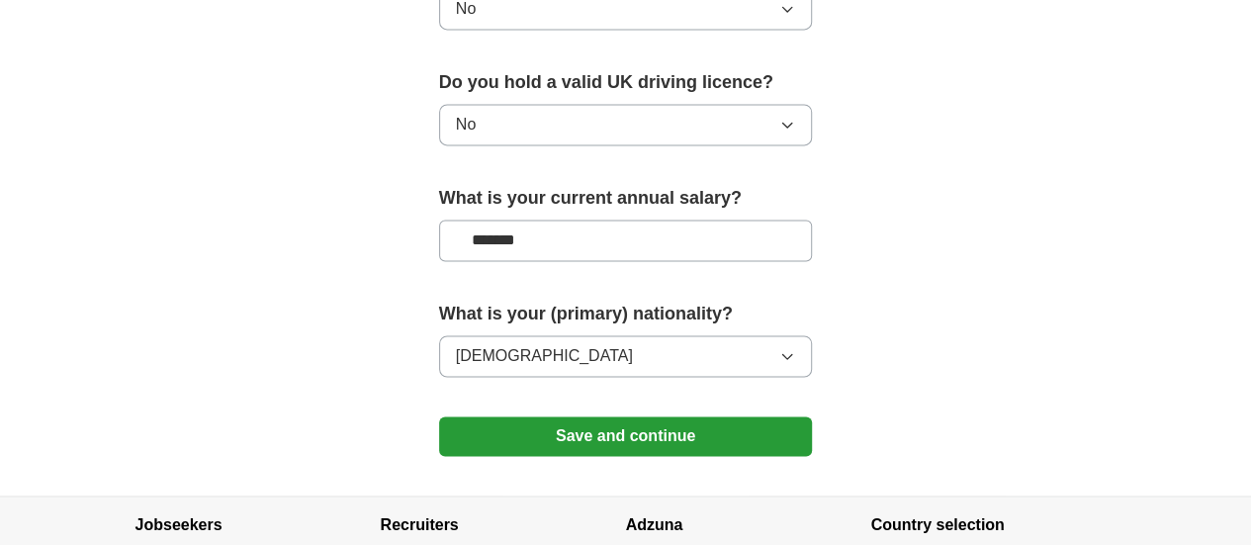
click at [568, 416] on button "Save and continue" at bounding box center [626, 436] width 374 height 40
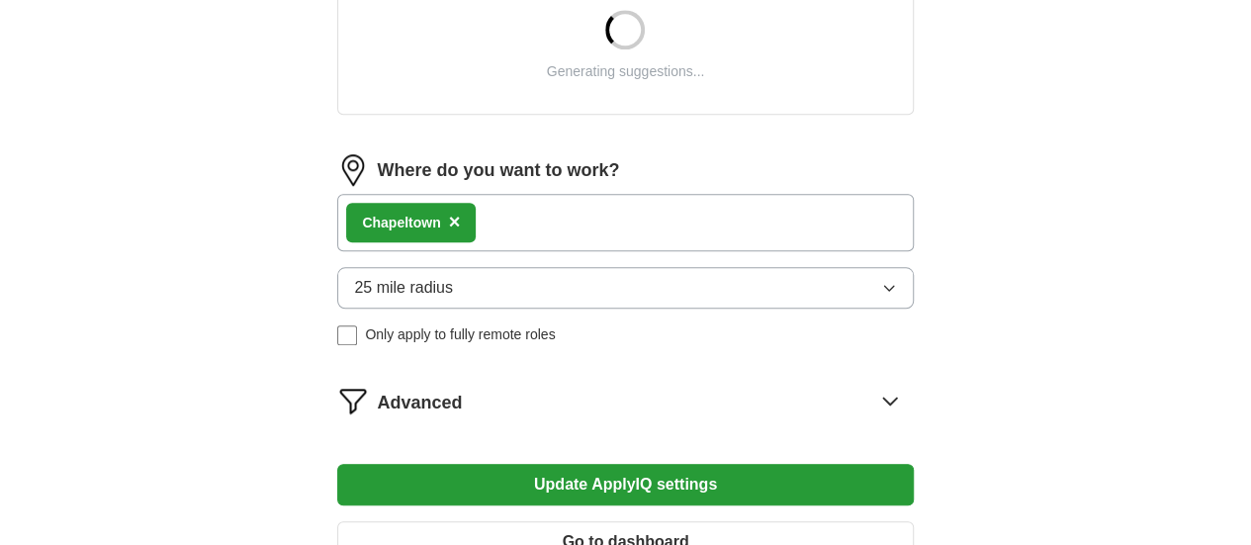
scroll to position [795, 0]
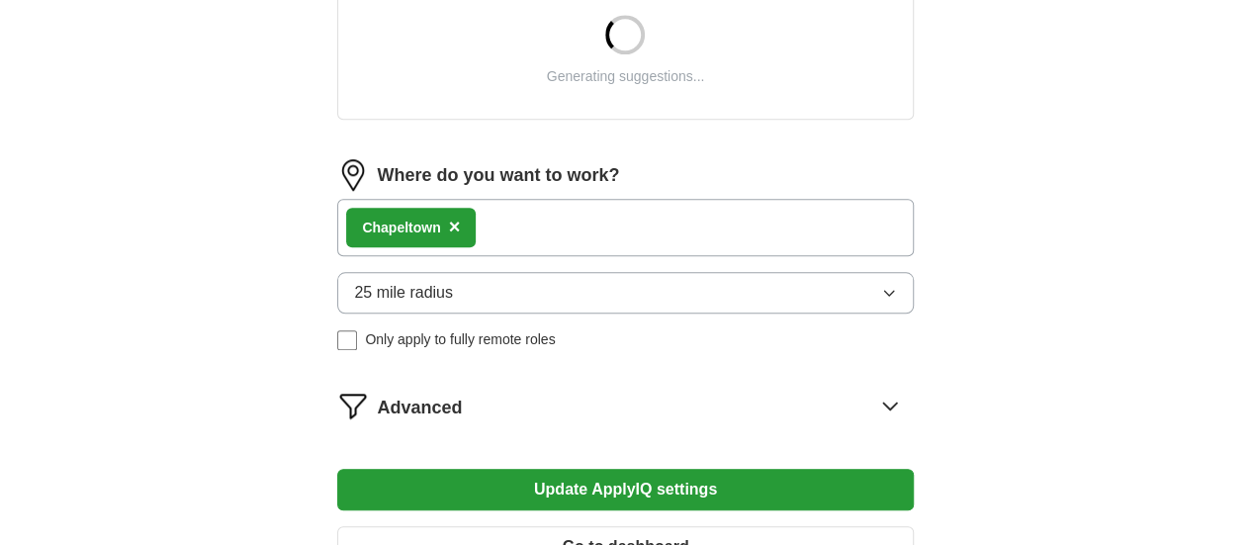
click at [659, 226] on form "Select a CV [MEDICAL_DATA] tayyaba.pdf [DATE] 22:58 Upload a different CV By up…" at bounding box center [625, 29] width 576 height 1109
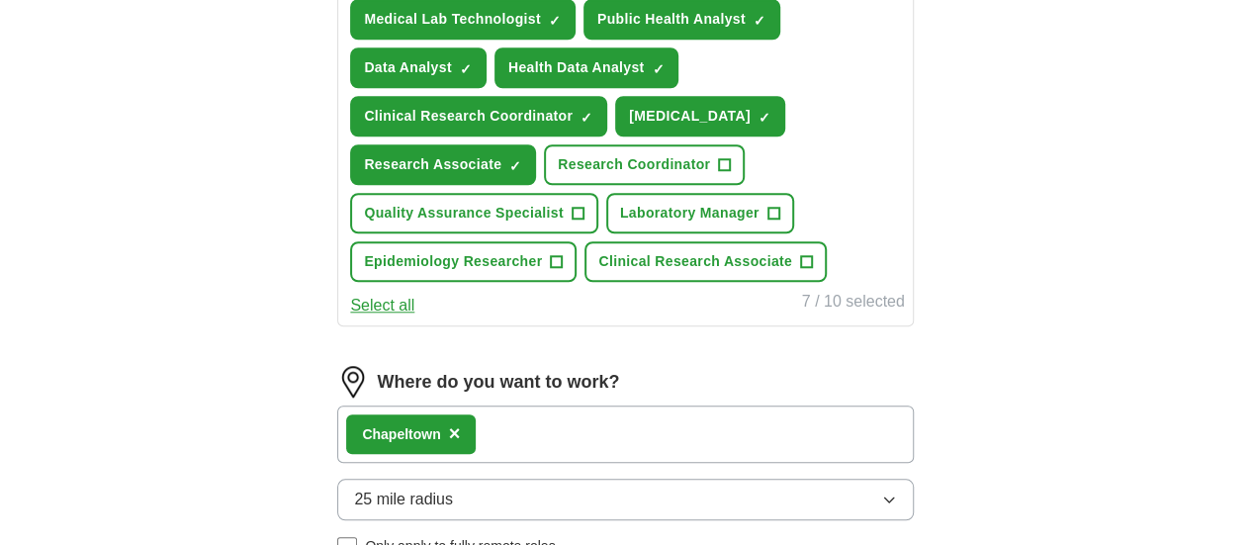
click at [625, 463] on div "Chapeltown ×" at bounding box center [625, 434] width 576 height 57
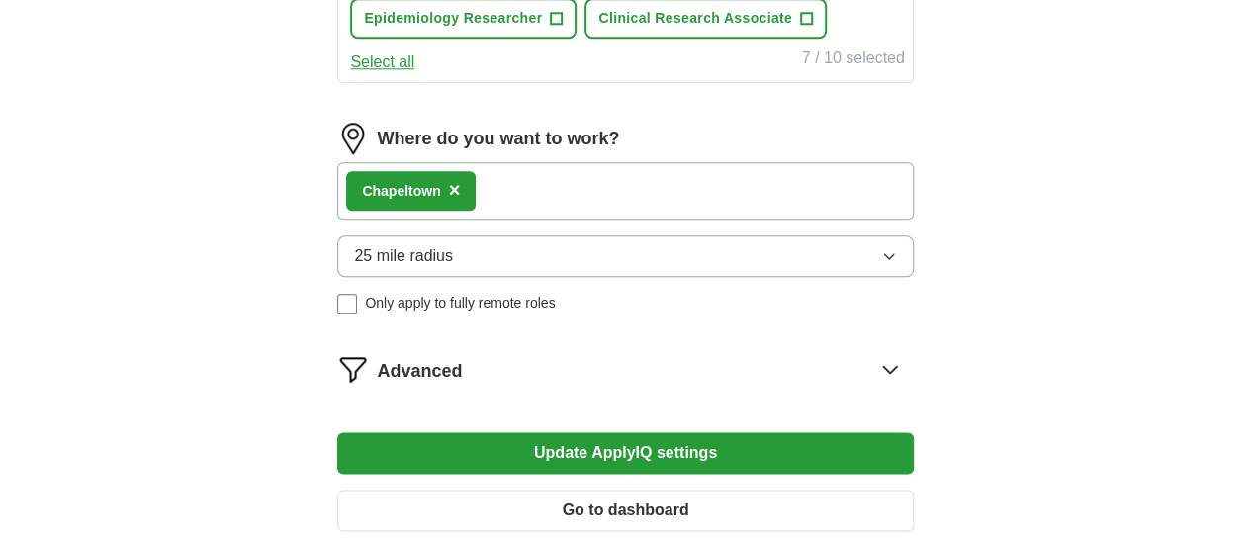
scroll to position [1040, 0]
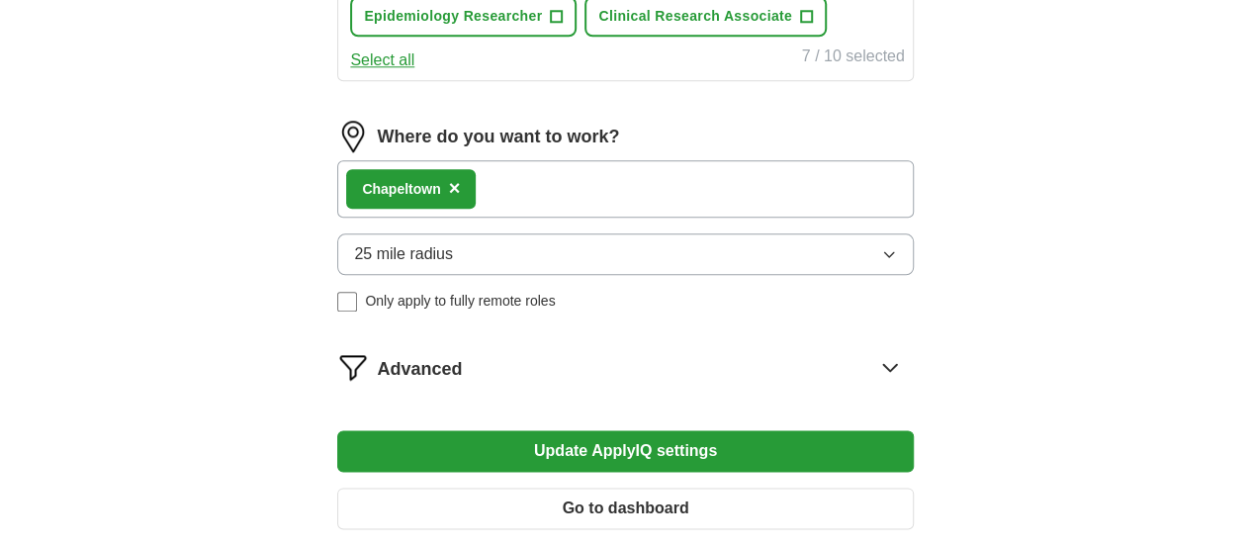
click at [553, 275] on button "25 mile radius" at bounding box center [625, 254] width 576 height 42
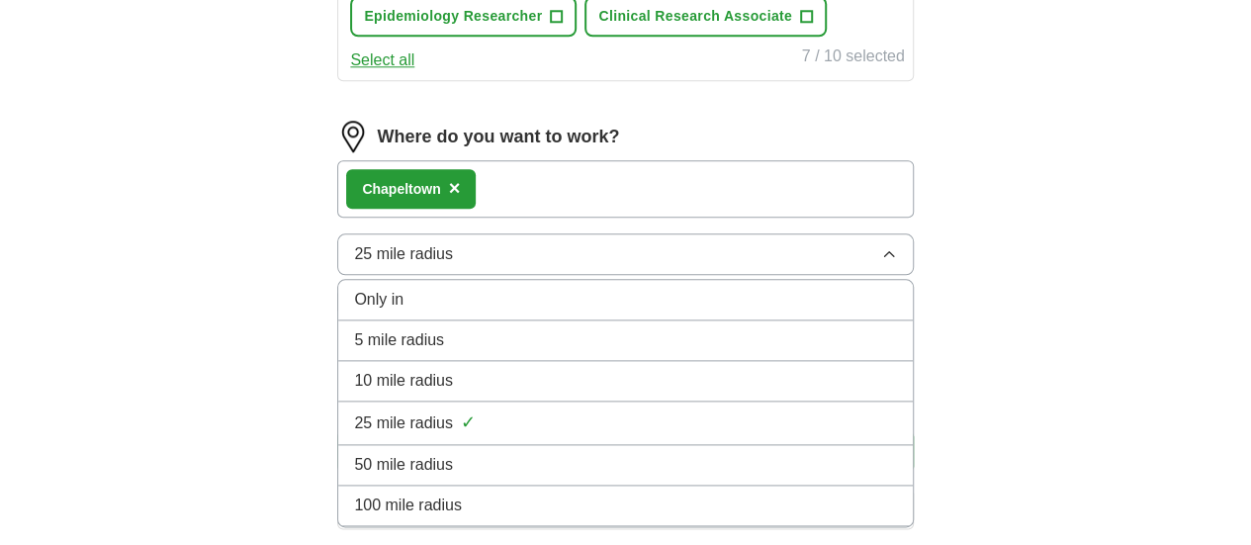
scroll to position [1232, 0]
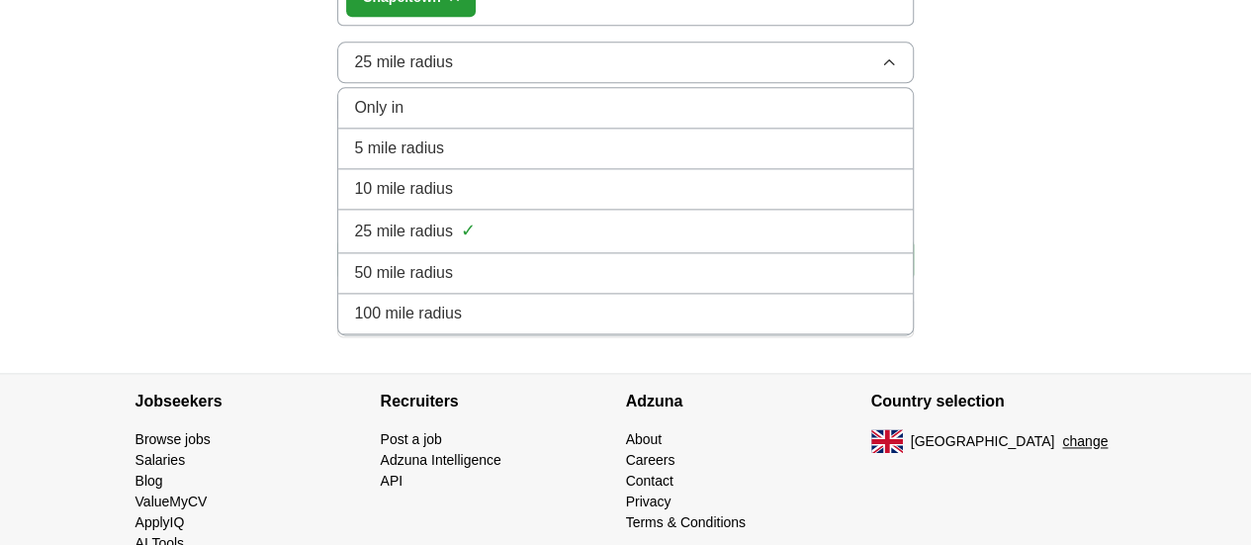
click at [462, 325] on span "100 mile radius" at bounding box center [408, 314] width 108 height 24
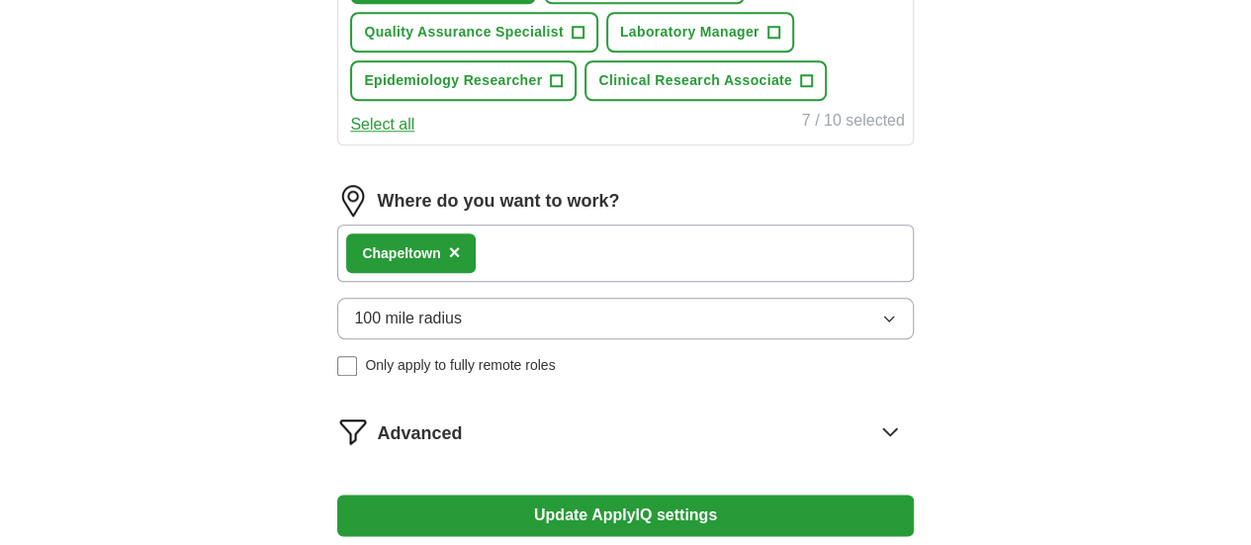
scroll to position [975, 0]
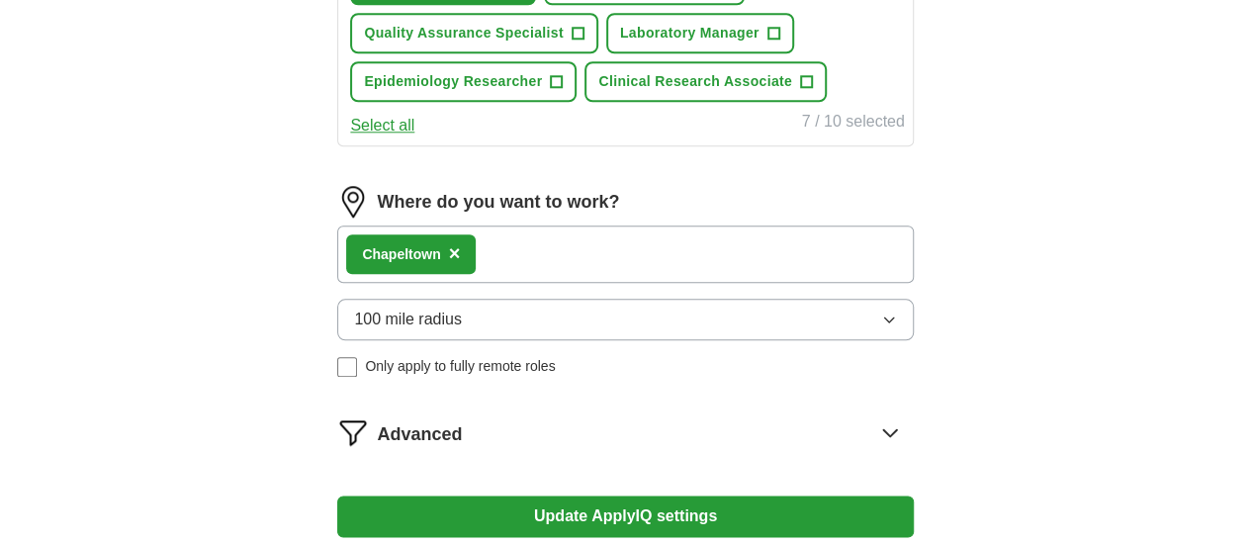
click at [681, 448] on div "Advanced" at bounding box center [645, 432] width 536 height 32
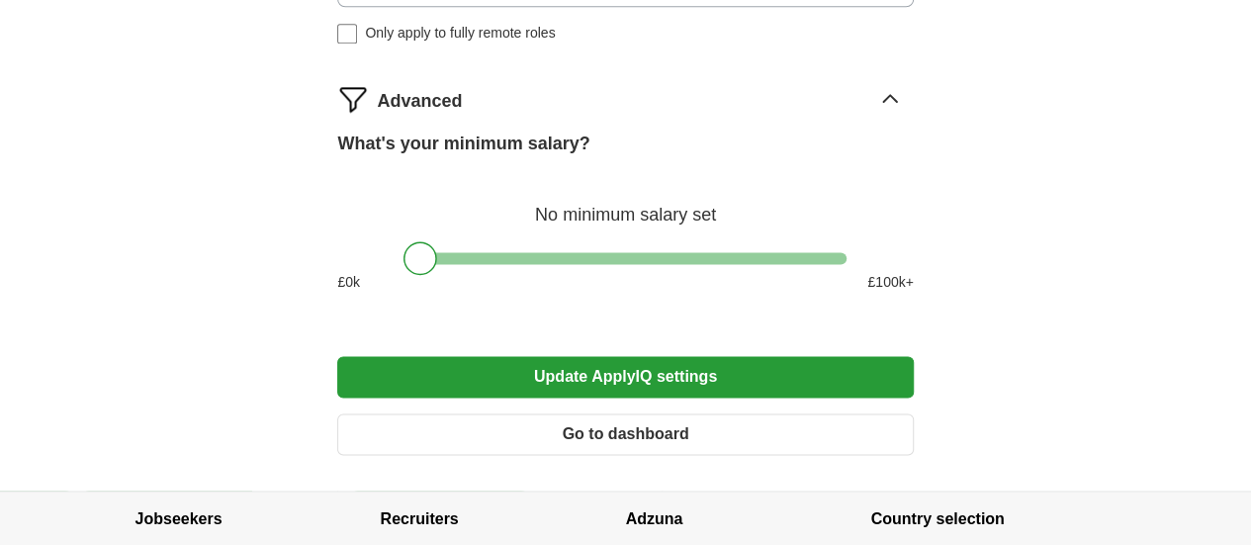
scroll to position [1313, 0]
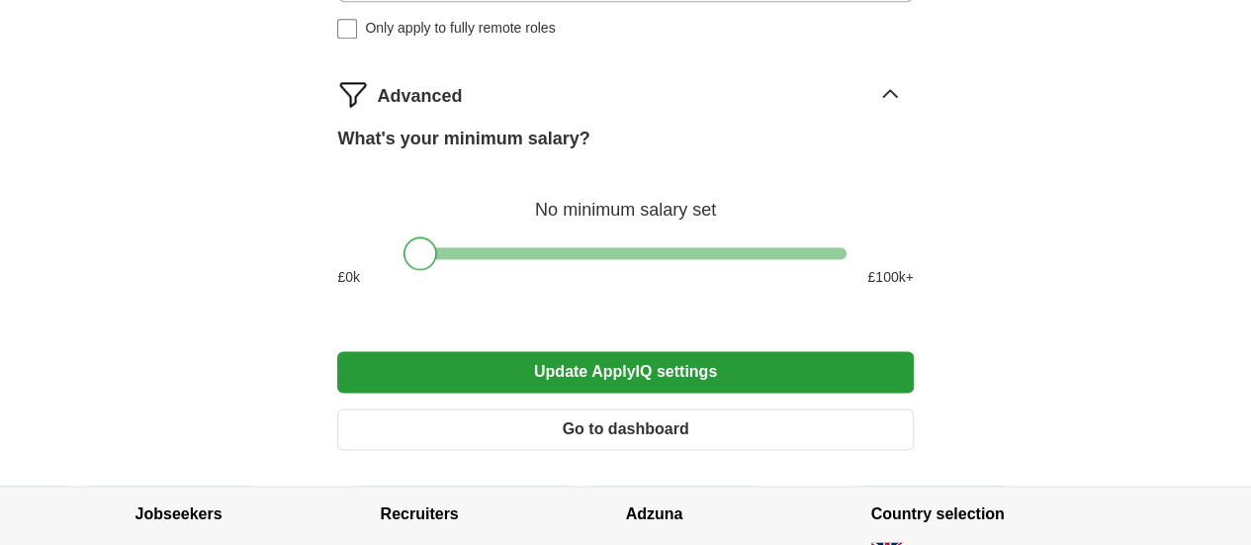
click at [407, 270] on div at bounding box center [421, 253] width 34 height 34
drag, startPoint x: 407, startPoint y: 296, endPoint x: 390, endPoint y: 308, distance: 21.4
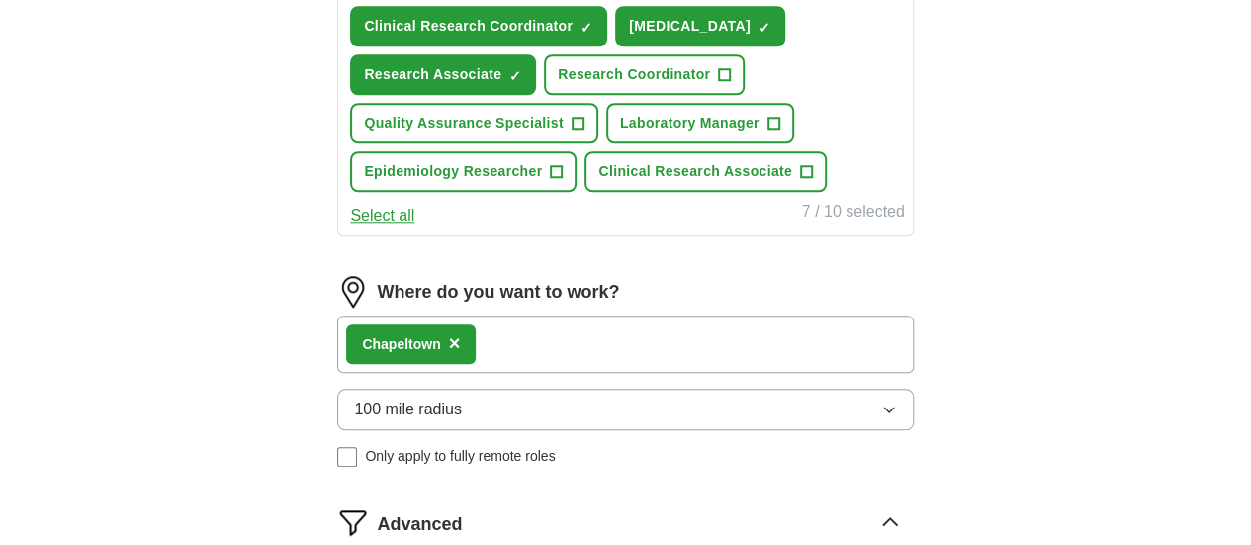
scroll to position [884, 0]
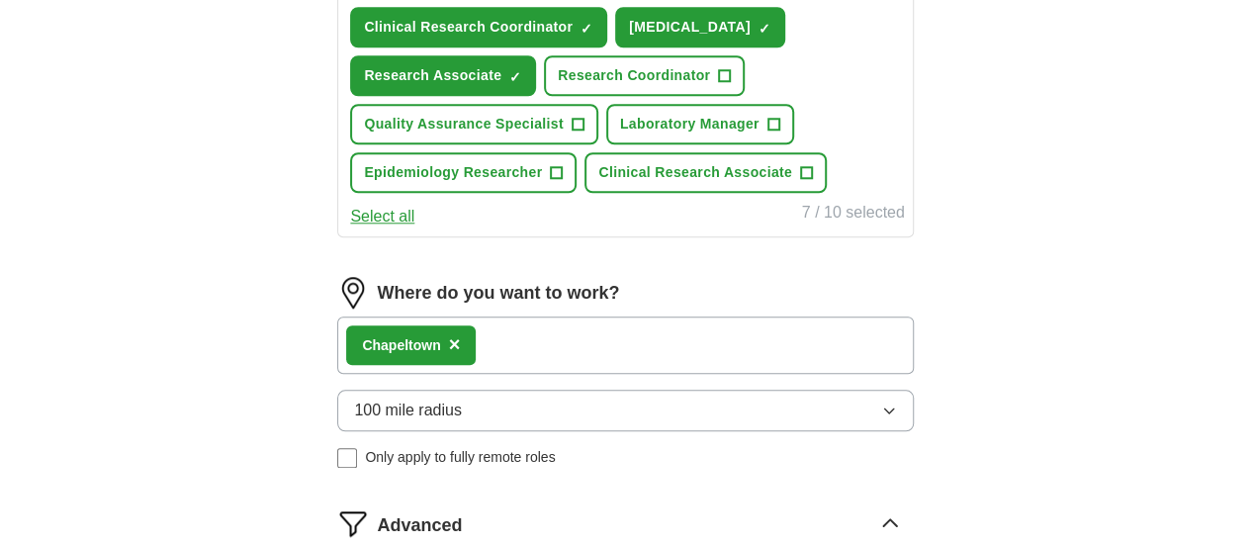
click at [461, 355] on span "×" at bounding box center [455, 344] width 12 height 22
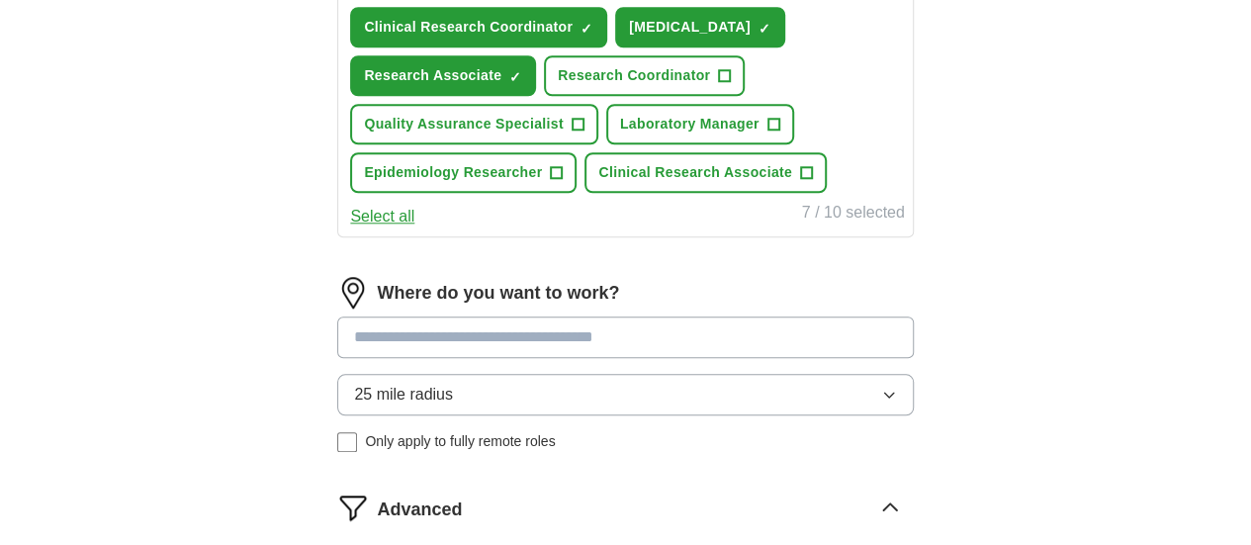
click at [475, 358] on input at bounding box center [625, 338] width 576 height 42
type input "**"
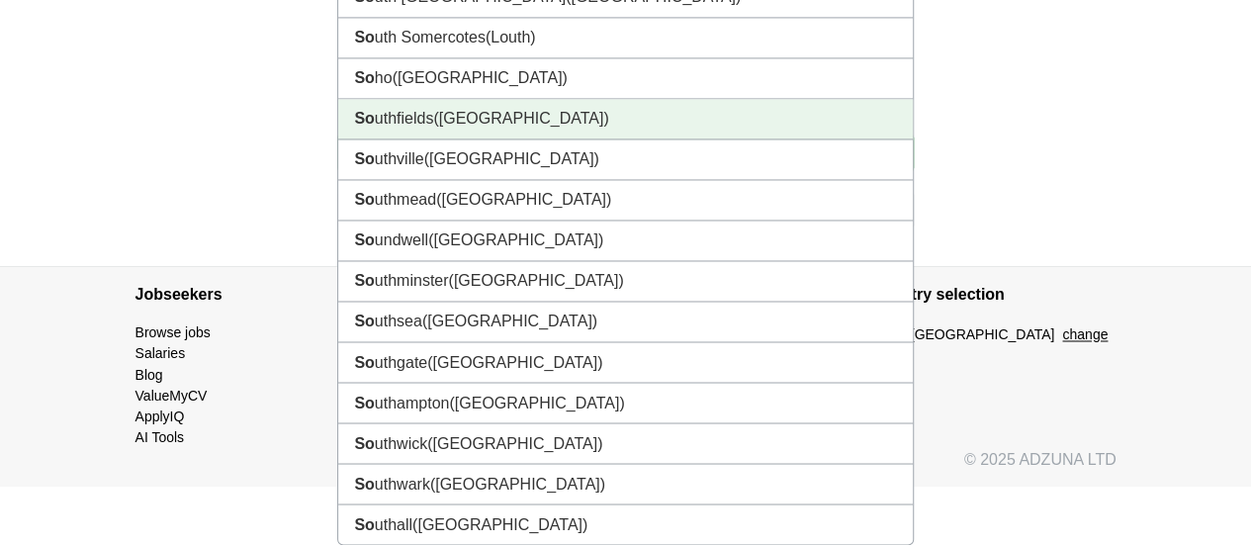
scroll to position [1555, 0]
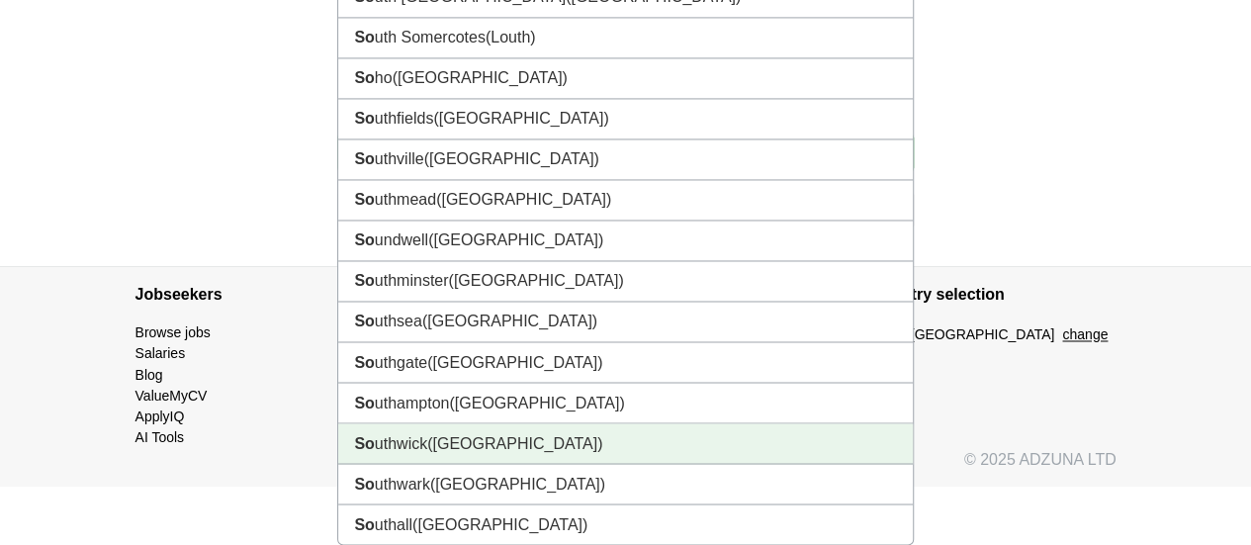
click at [538, 447] on span "([GEOGRAPHIC_DATA])" at bounding box center [514, 442] width 175 height 17
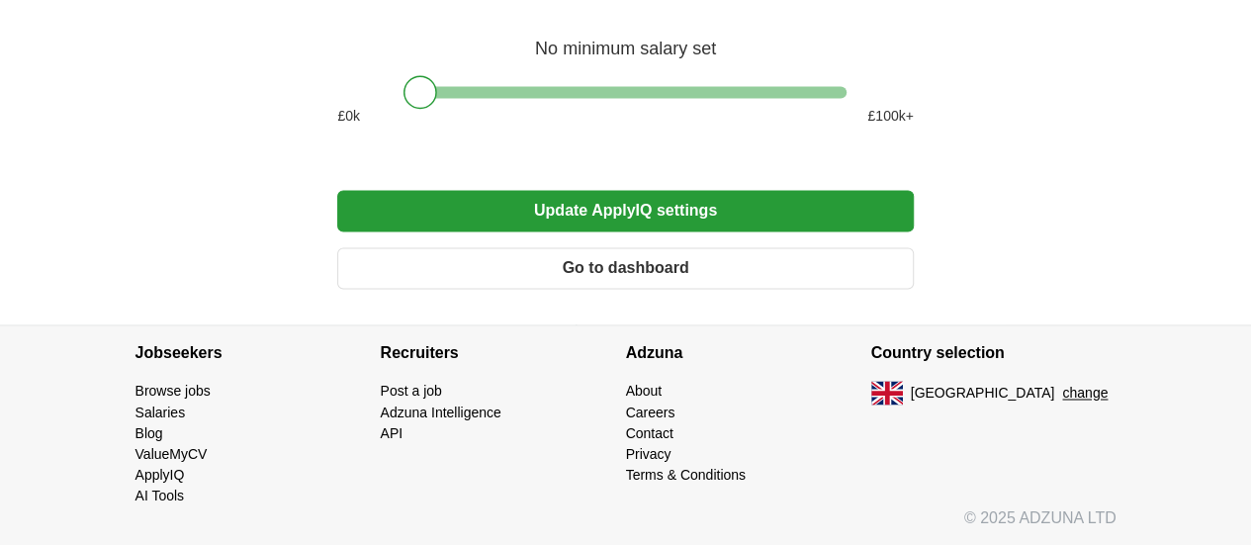
scroll to position [1516, 0]
click at [736, 205] on button "Update ApplyIQ settings" at bounding box center [625, 211] width 576 height 42
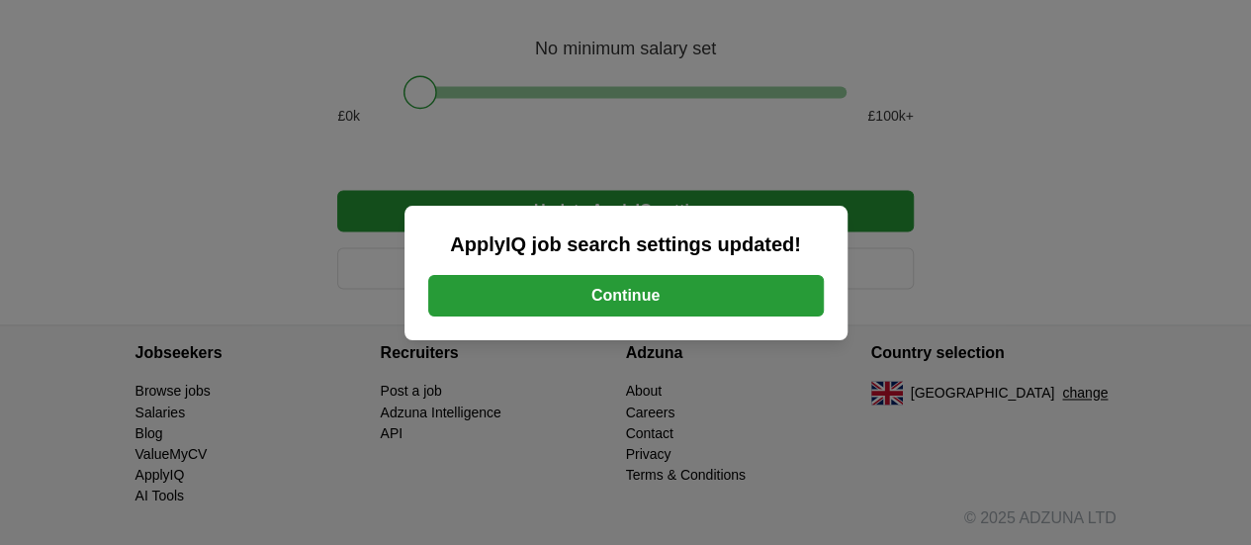
click at [726, 308] on button "Continue" at bounding box center [626, 296] width 396 height 42
